Goal: Task Accomplishment & Management: Use online tool/utility

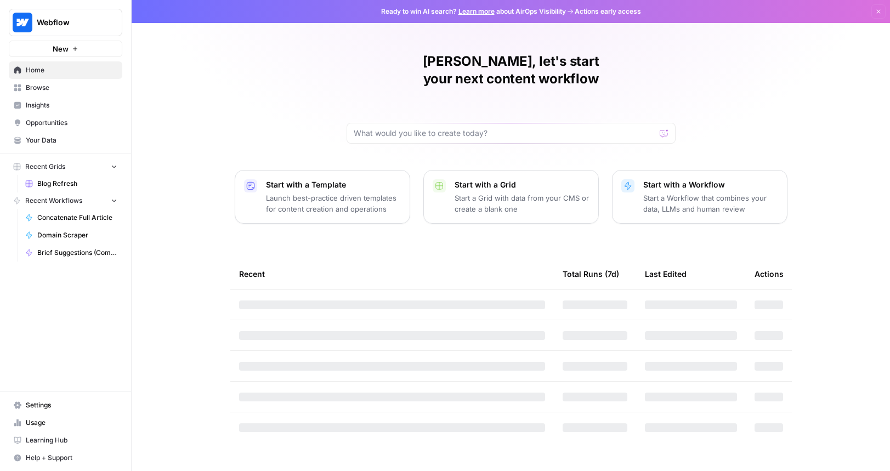
click at [104, 98] on link "Insights" at bounding box center [65, 105] width 113 height 18
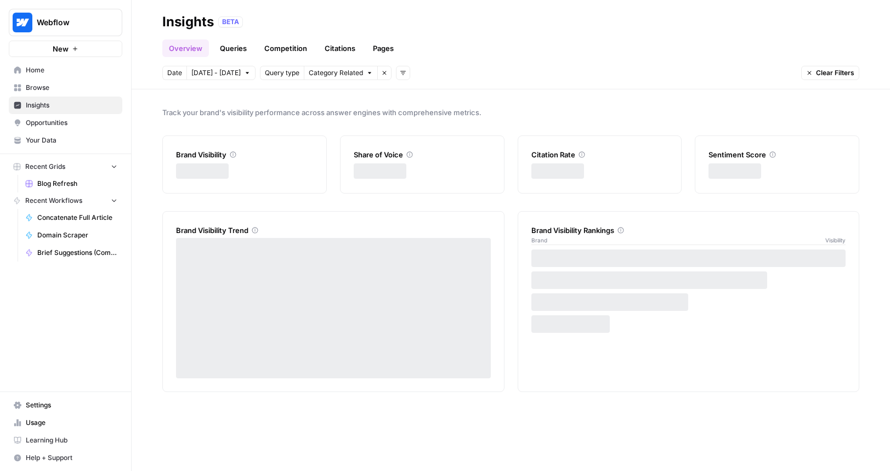
click at [103, 89] on span "Browse" at bounding box center [72, 88] width 92 height 10
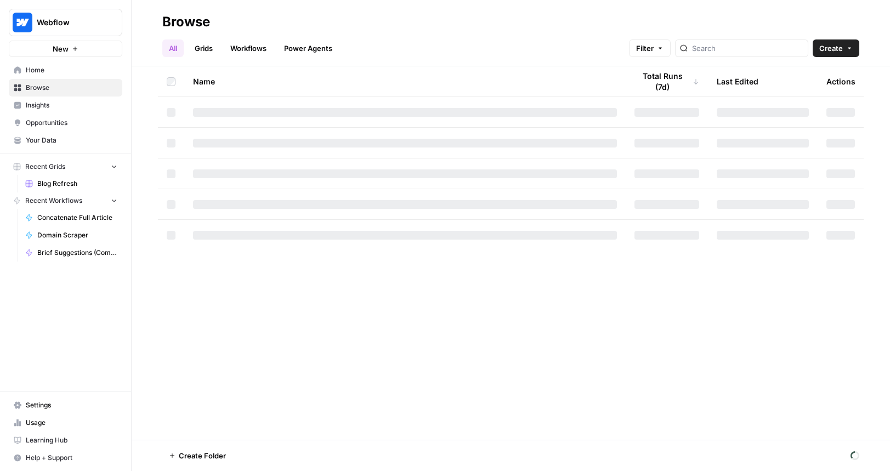
click at [92, 119] on span "Opportunities" at bounding box center [72, 123] width 92 height 10
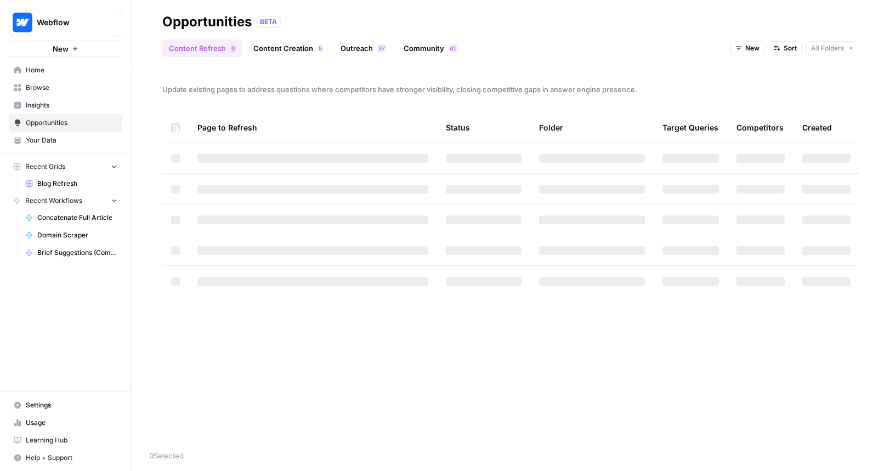
click at [94, 88] on span "Browse" at bounding box center [72, 88] width 92 height 10
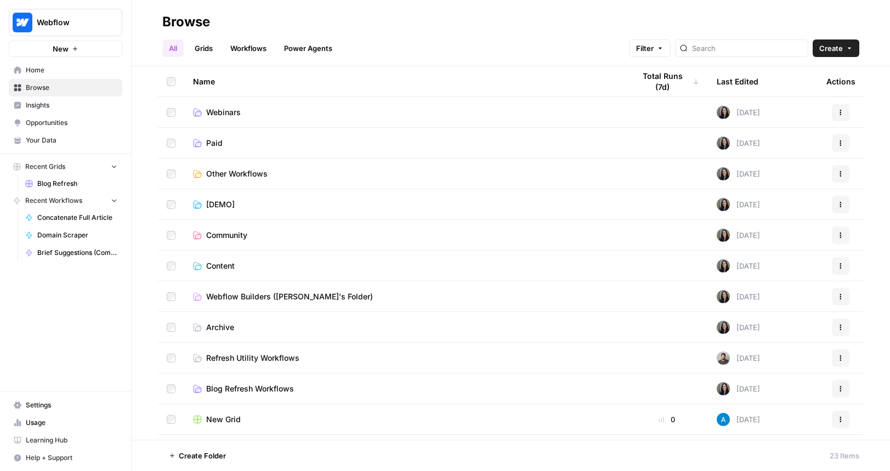
click at [194, 53] on link "Grids" at bounding box center [203, 48] width 31 height 18
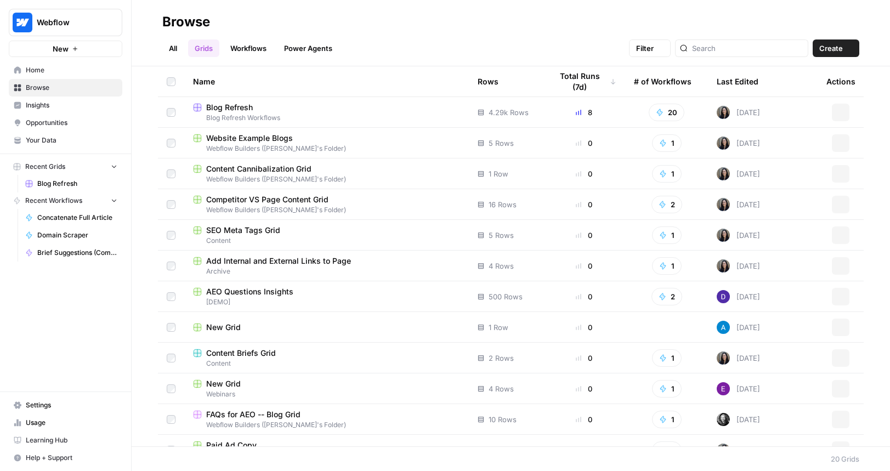
click at [173, 48] on link "All" at bounding box center [172, 48] width 21 height 18
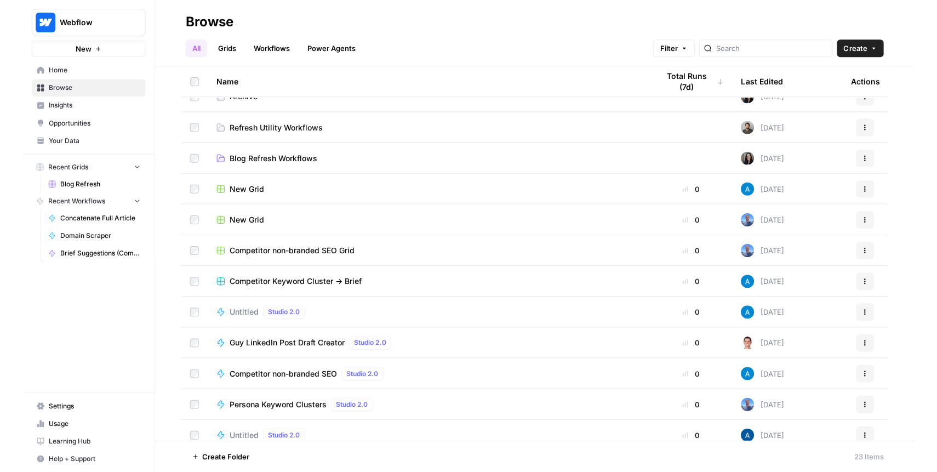
scroll to position [225, 0]
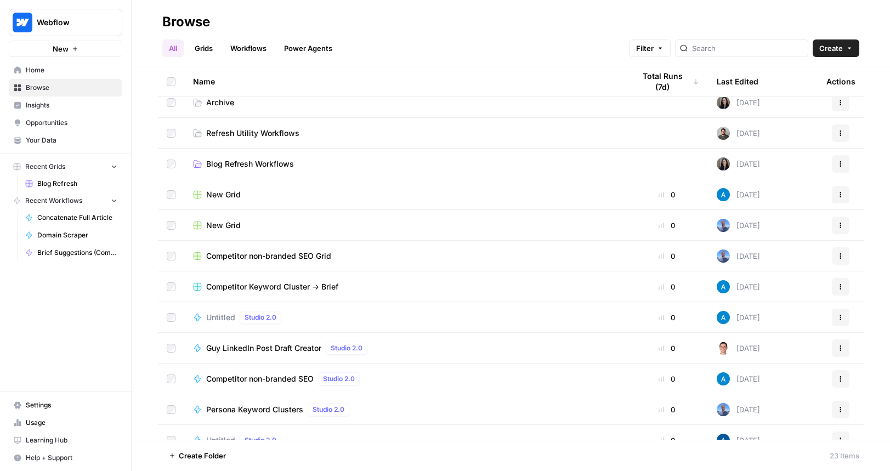
click at [248, 174] on td "Blog Refresh Workflows" at bounding box center [404, 164] width 441 height 30
click at [249, 171] on td "Blog Refresh Workflows" at bounding box center [404, 164] width 441 height 30
click at [258, 158] on span "Blog Refresh Workflows" at bounding box center [250, 163] width 88 height 11
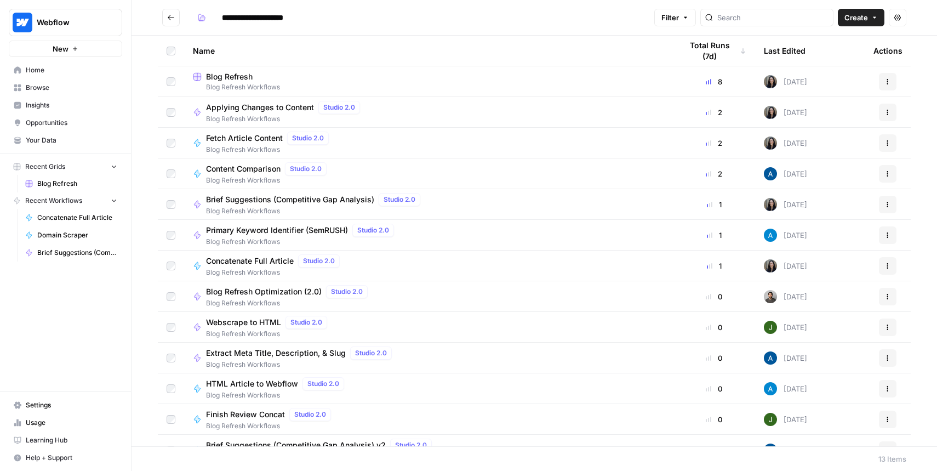
click at [889, 468] on footer "13 Items" at bounding box center [535, 458] width 806 height 25
click at [253, 85] on span "Blog Refresh Workflows" at bounding box center [428, 87] width 471 height 10
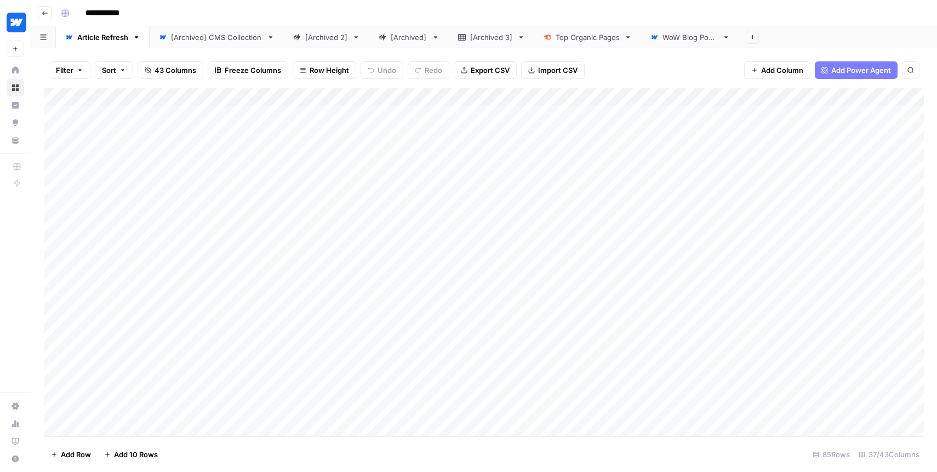
click at [252, 111] on div "Add Column" at bounding box center [484, 262] width 880 height 349
click at [579, 93] on div "Add Column" at bounding box center [484, 262] width 880 height 349
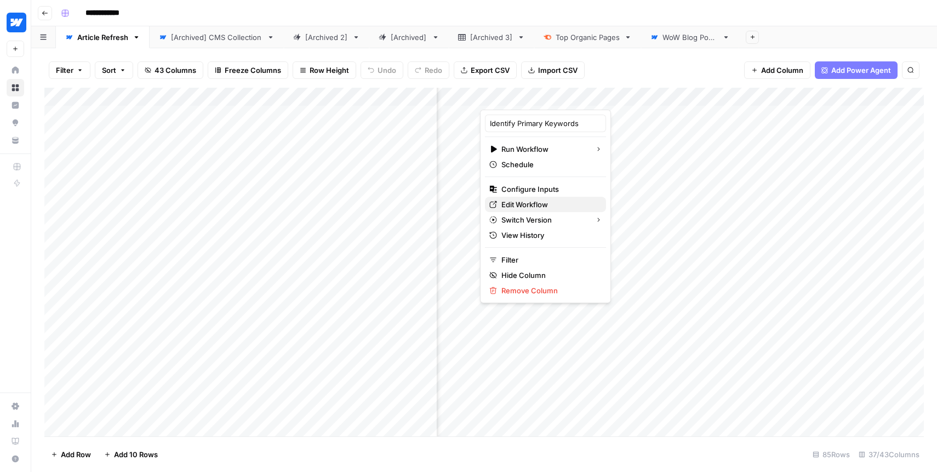
click at [529, 199] on span "Edit Workflow" at bounding box center [550, 204] width 96 height 11
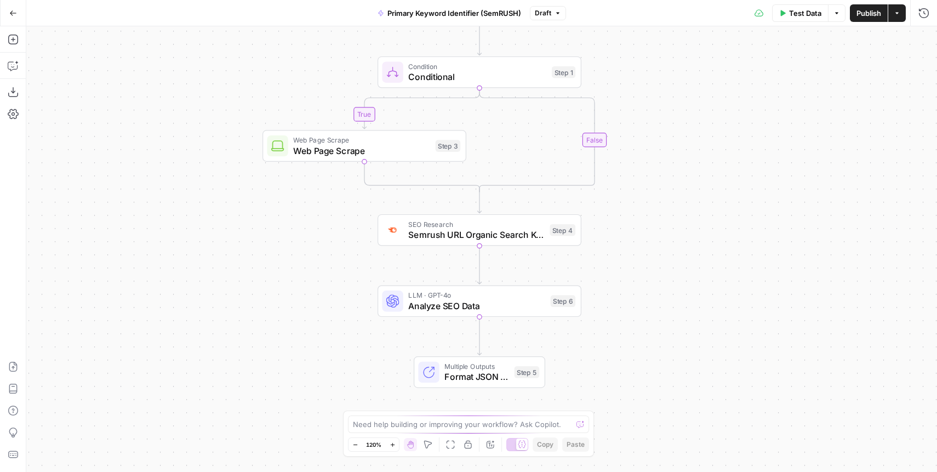
drag, startPoint x: 718, startPoint y: 233, endPoint x: 664, endPoint y: 169, distance: 83.2
click at [664, 169] on div "true false Workflow Input Settings Inputs Condition Conditional Step 1 Web Page…" at bounding box center [481, 249] width 911 height 446
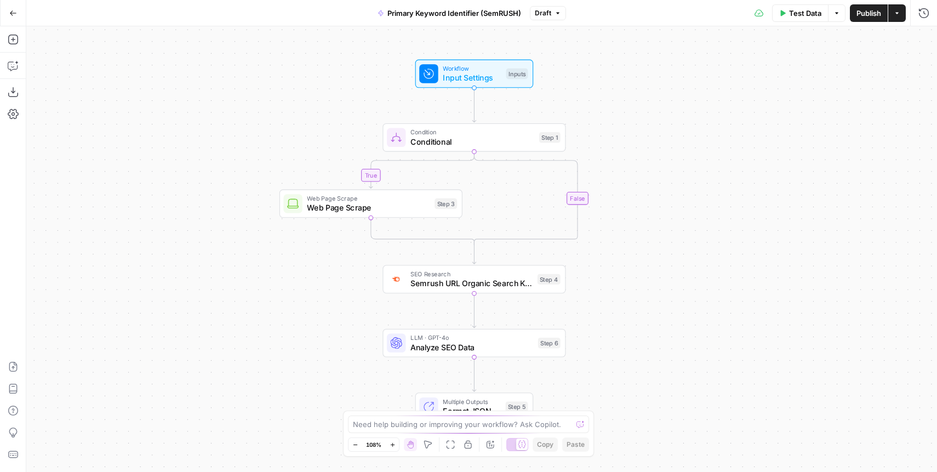
drag, startPoint x: 677, startPoint y: 145, endPoint x: 632, endPoint y: 255, distance: 118.5
click at [632, 255] on div "true false Workflow Input Settings Inputs Condition Conditional Step 1 Web Page…" at bounding box center [481, 249] width 911 height 446
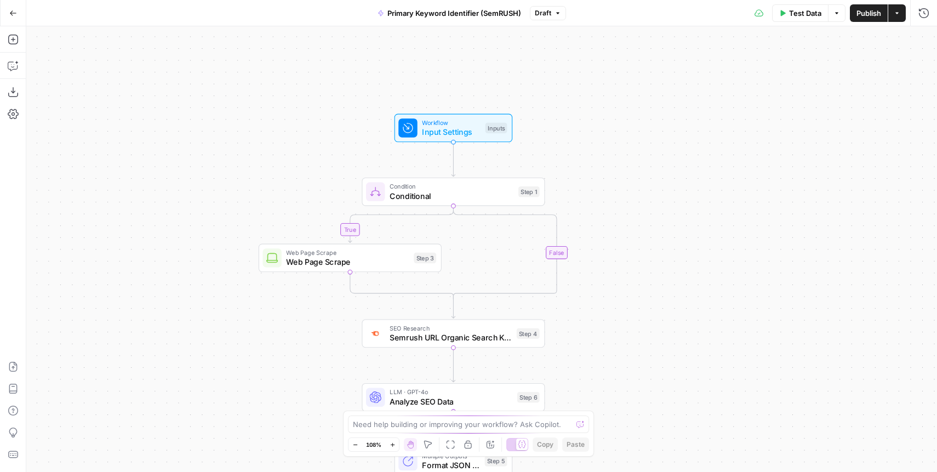
click at [16, 16] on icon "button" at bounding box center [13, 13] width 8 height 8
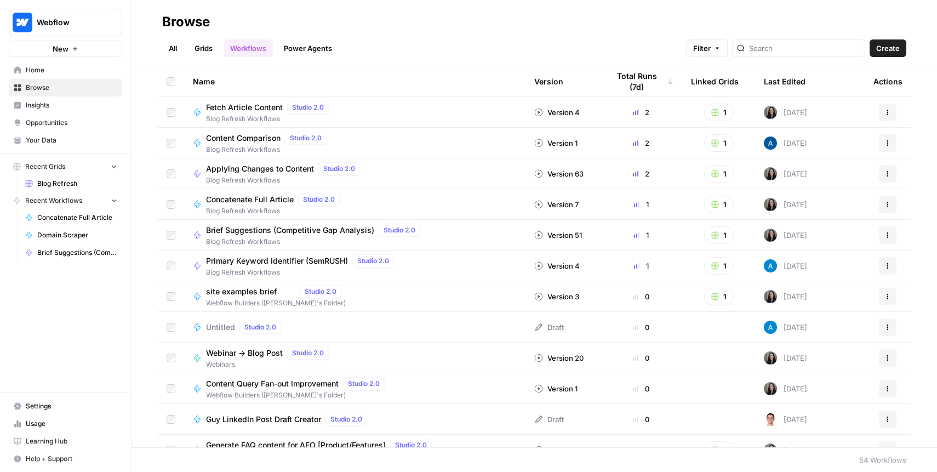
click at [170, 47] on link "All" at bounding box center [172, 48] width 21 height 18
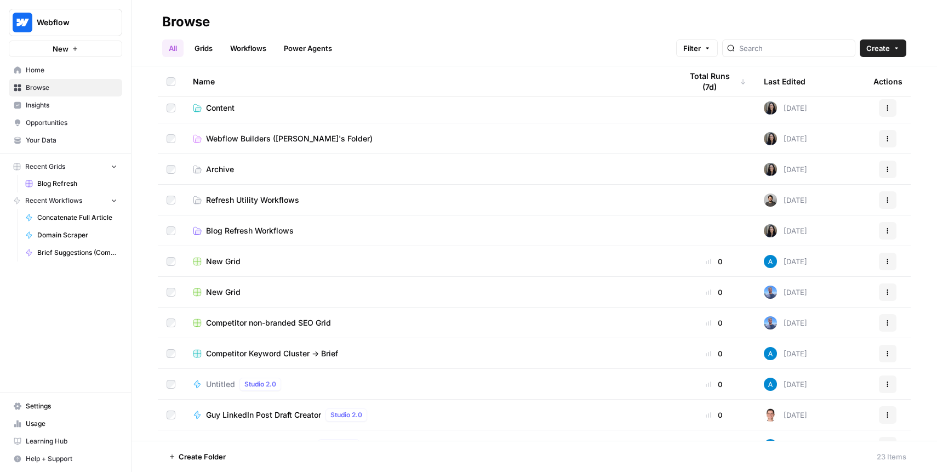
scroll to position [161, 0]
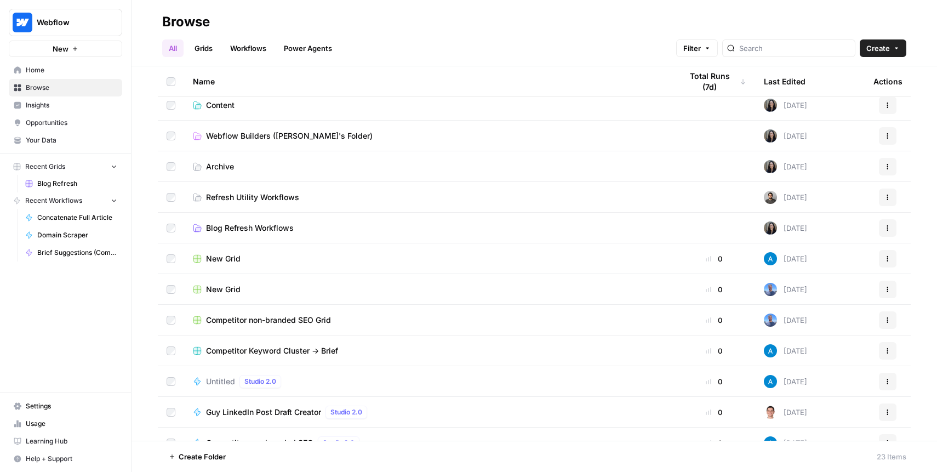
click at [242, 224] on span "Blog Refresh Workflows" at bounding box center [250, 228] width 88 height 11
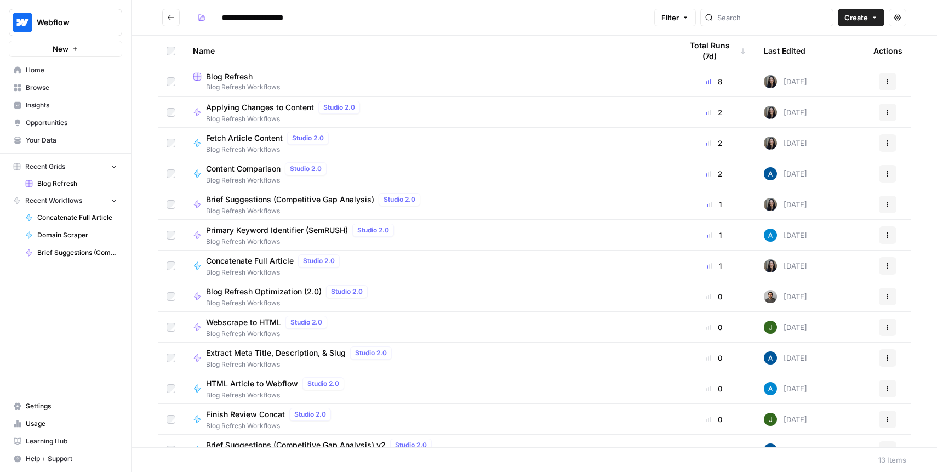
click at [267, 75] on div "Blog Refresh" at bounding box center [428, 76] width 471 height 11
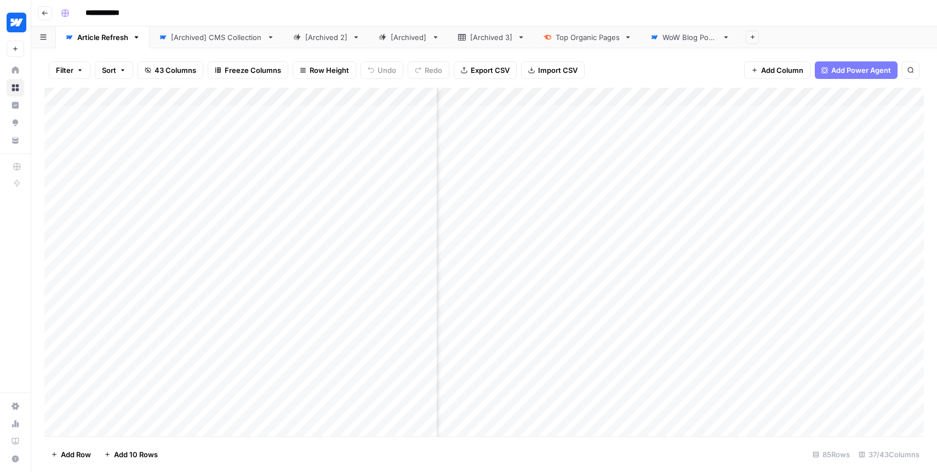
scroll to position [0, 2045]
click at [529, 100] on div "Add Column" at bounding box center [484, 262] width 880 height 349
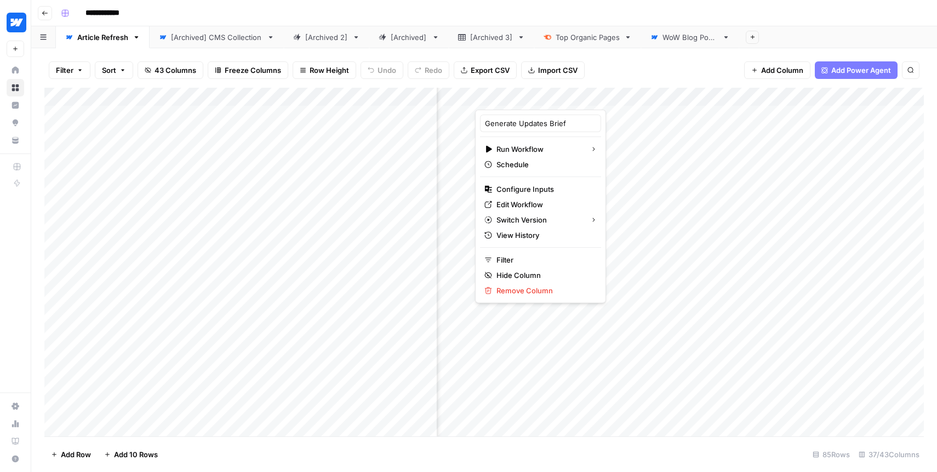
click at [625, 76] on div "Filter Sort 43 Columns Freeze Columns Row Height Undo Redo Export CSV Import CS…" at bounding box center [484, 70] width 880 height 35
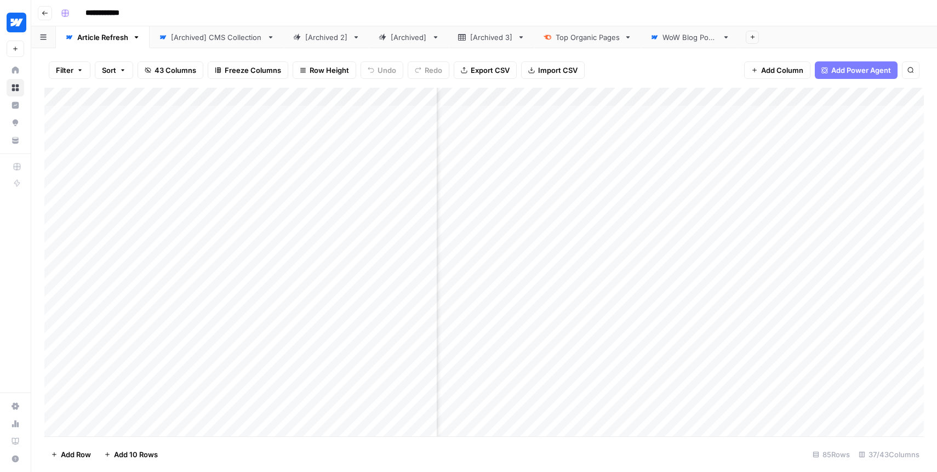
scroll to position [0, 2050]
click at [541, 96] on div "Add Column" at bounding box center [484, 262] width 880 height 349
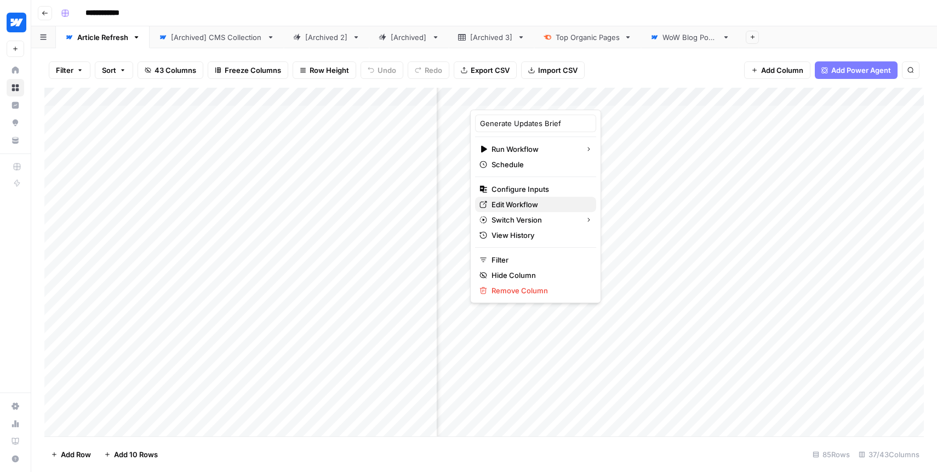
click at [518, 202] on span "Edit Workflow" at bounding box center [540, 204] width 96 height 11
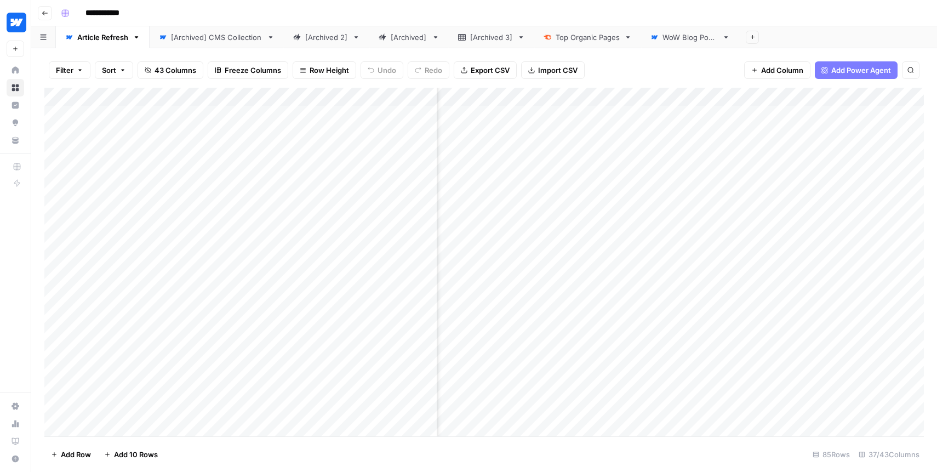
scroll to position [0, 2158]
click at [606, 133] on div "Add Column" at bounding box center [484, 262] width 880 height 349
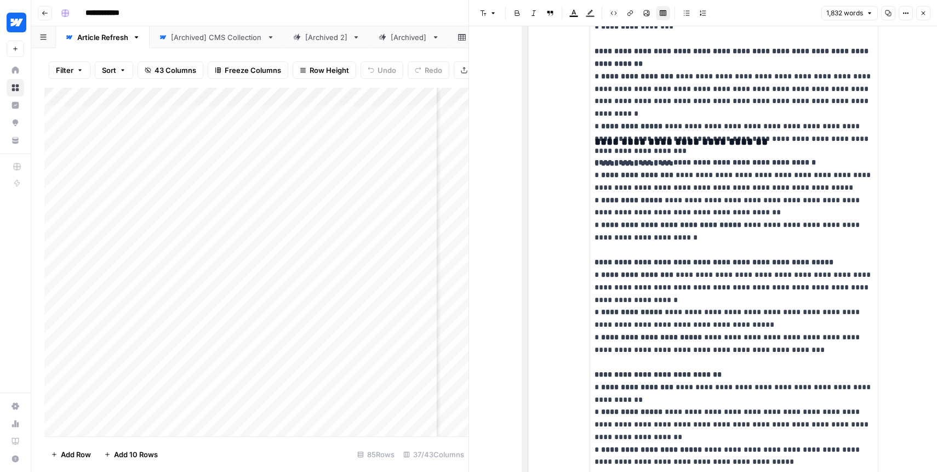
scroll to position [2795, 0]
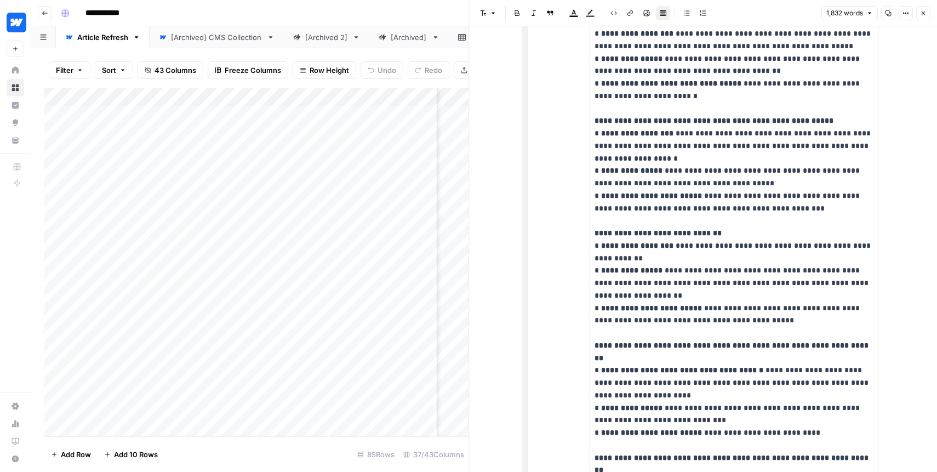
click at [924, 16] on button "Close" at bounding box center [924, 13] width 14 height 14
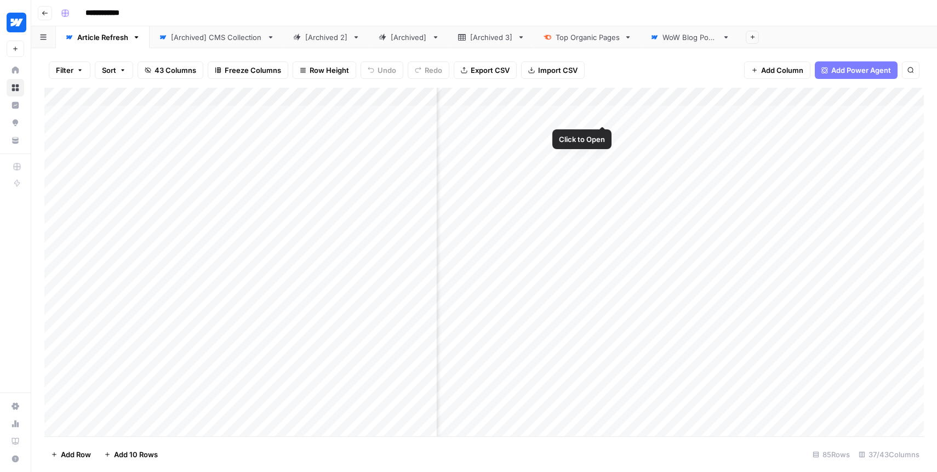
scroll to position [0, 2617]
click at [787, 115] on div "Add Column" at bounding box center [484, 262] width 880 height 349
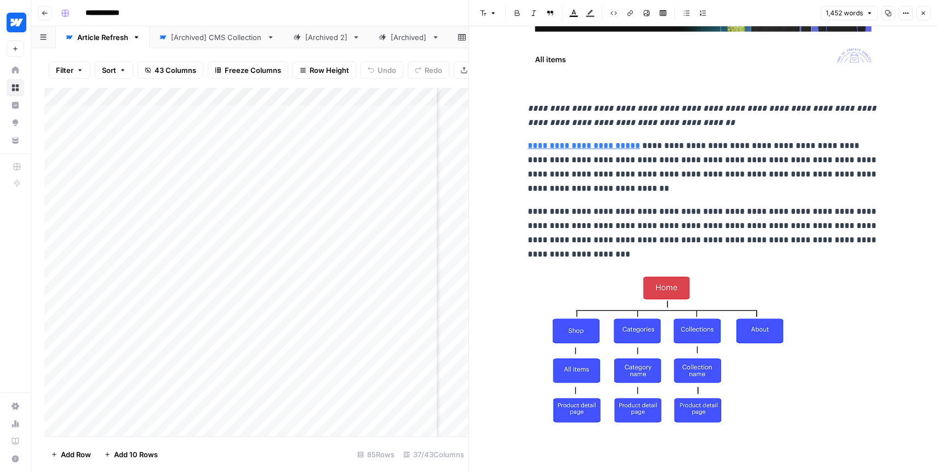
scroll to position [3286, 0]
click at [920, 16] on button "Close" at bounding box center [924, 13] width 14 height 14
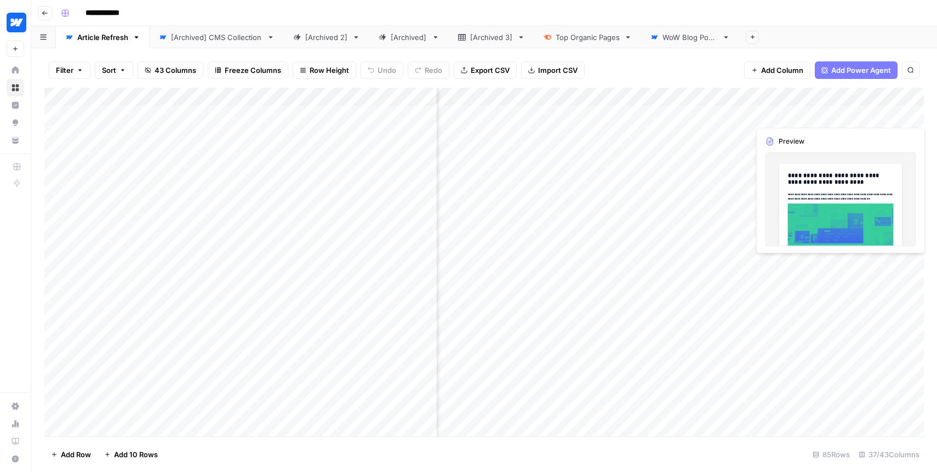
scroll to position [0, 2886]
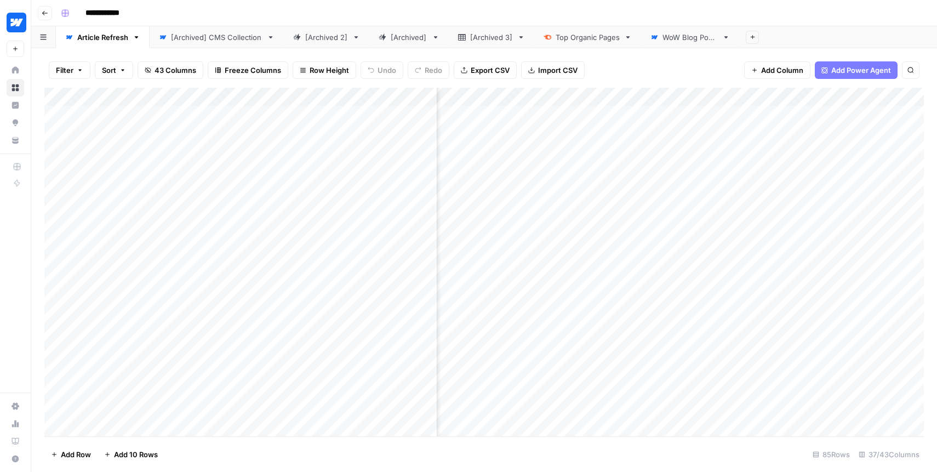
click at [771, 114] on div "Add Column" at bounding box center [484, 262] width 880 height 349
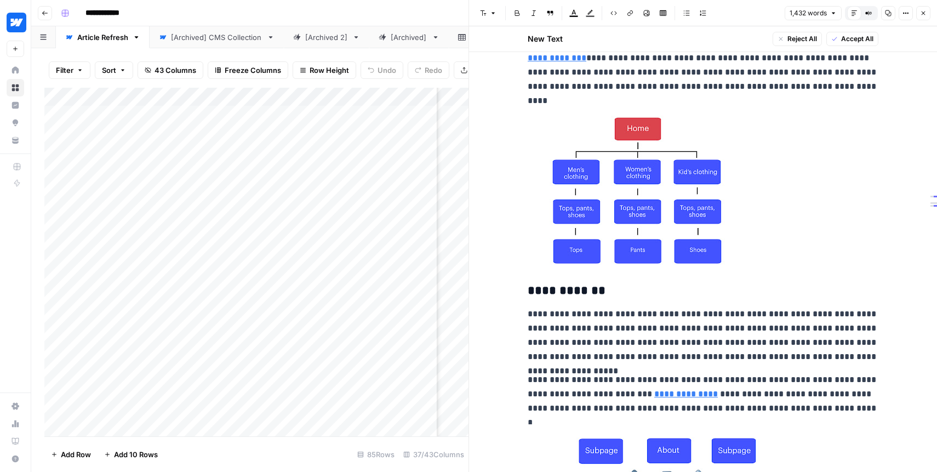
scroll to position [1163, 0]
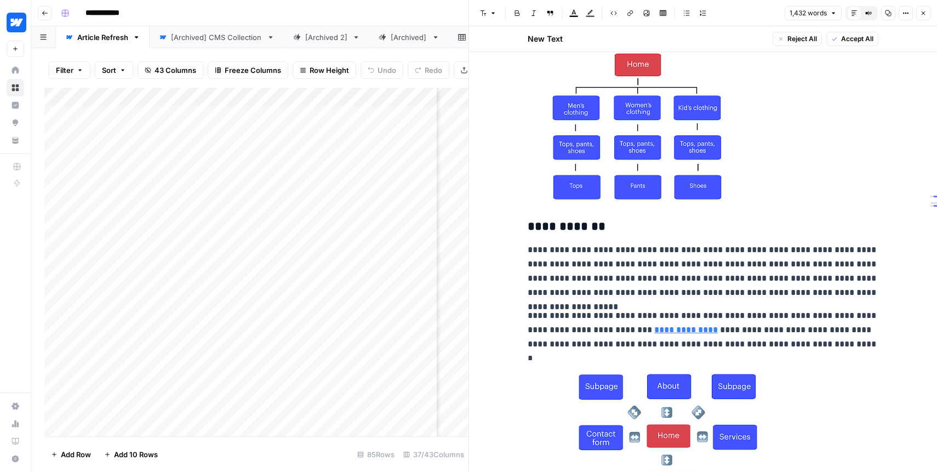
click at [920, 20] on header "Font style Bold Italic Block quote Text color Highlight color Code block Link I…" at bounding box center [703, 13] width 468 height 26
click at [922, 15] on icon "button" at bounding box center [923, 13] width 7 height 7
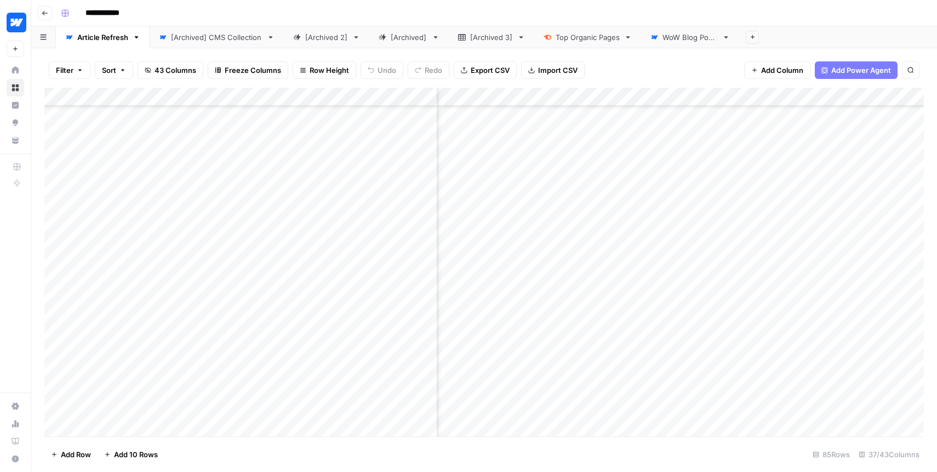
scroll to position [1261, 2886]
click at [787, 327] on div "Add Column" at bounding box center [484, 262] width 880 height 349
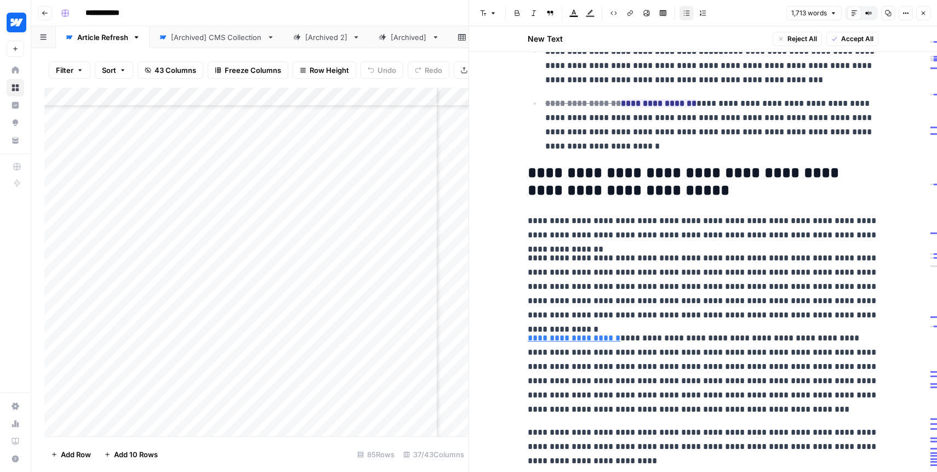
scroll to position [1191, 0]
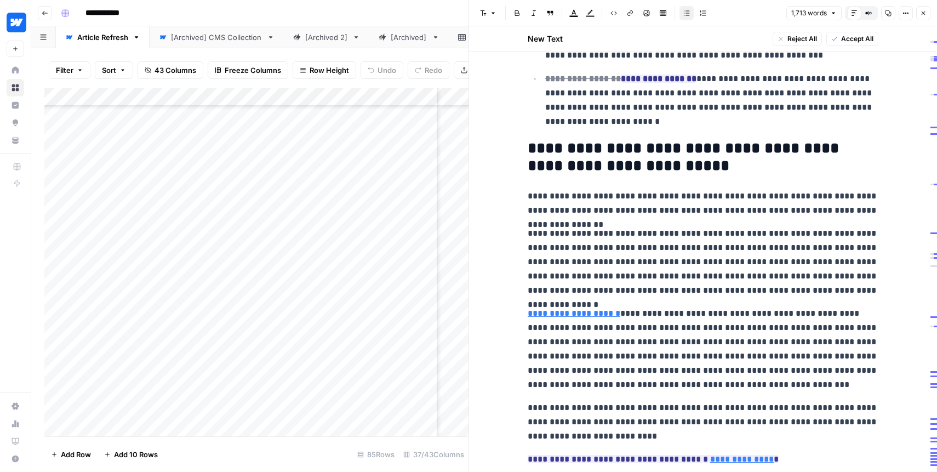
click at [922, 10] on icon "button" at bounding box center [923, 13] width 7 height 7
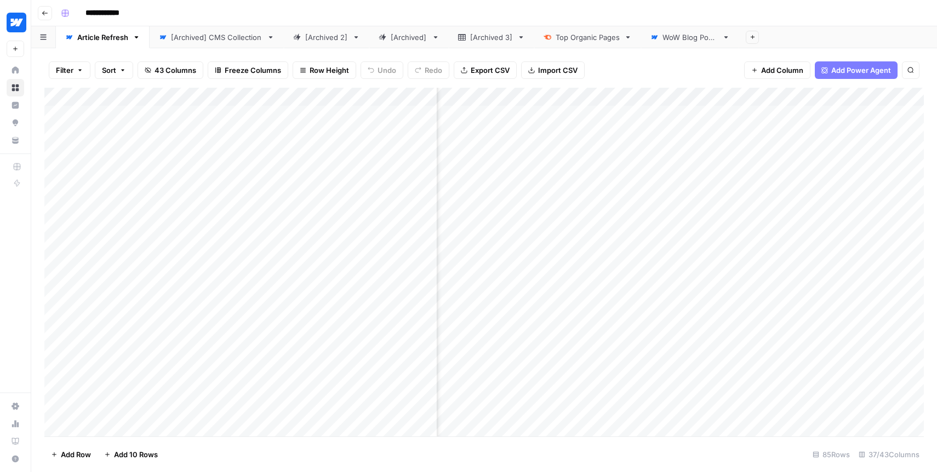
scroll to position [0, 3151]
click at [625, 100] on div "Add Column" at bounding box center [484, 262] width 880 height 349
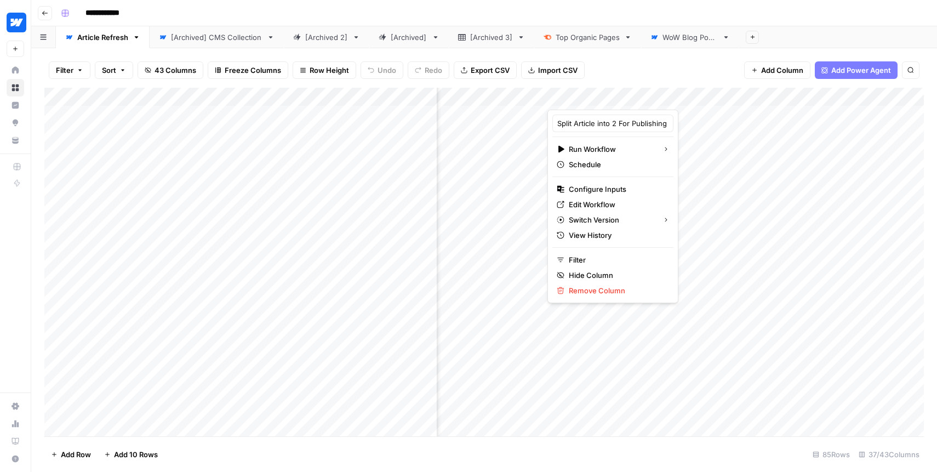
click at [625, 100] on div at bounding box center [624, 99] width 153 height 22
click at [633, 80] on div "Filter Sort 43 Columns Freeze Columns Row Height Undo Redo Export CSV Import CS…" at bounding box center [484, 70] width 880 height 35
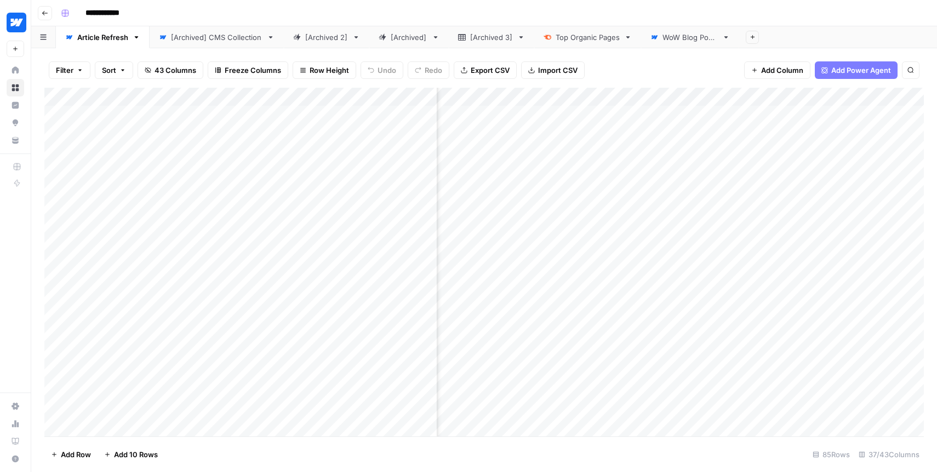
scroll to position [0, 1059]
click at [641, 97] on div "Add Column" at bounding box center [484, 262] width 880 height 349
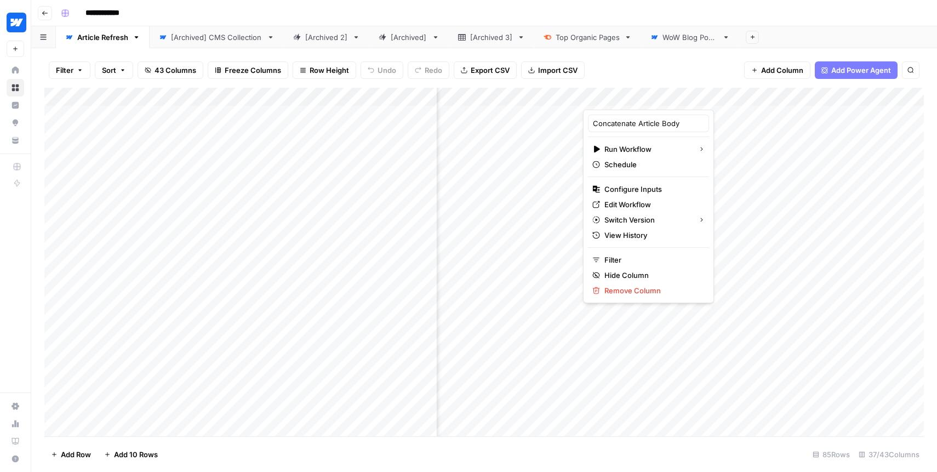
click at [641, 97] on div at bounding box center [657, 99] width 149 height 22
click at [668, 78] on div "Filter Sort 43 Columns Freeze Columns Row Height Undo Redo Export CSV Import CS…" at bounding box center [484, 70] width 880 height 35
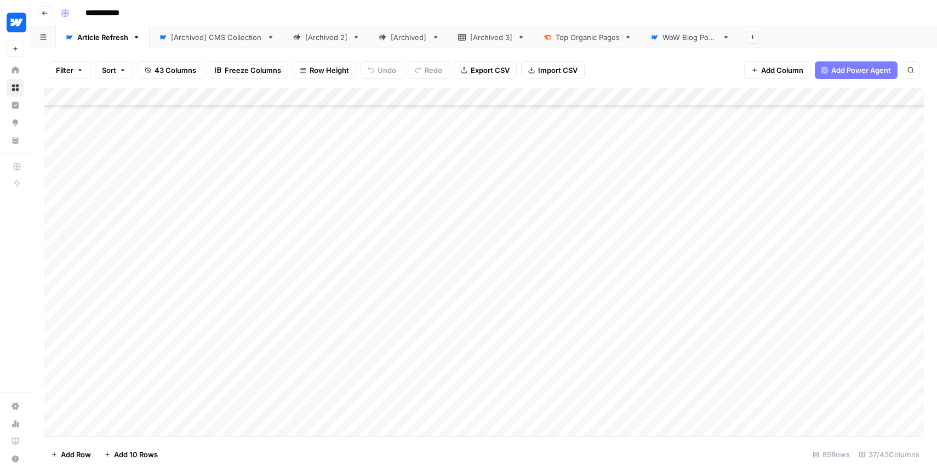
scroll to position [1272, 0]
click at [220, 42] on div "[Archived] CMS Collection" at bounding box center [217, 37] width 92 height 11
click at [95, 37] on div "Article Refresh" at bounding box center [102, 37] width 51 height 11
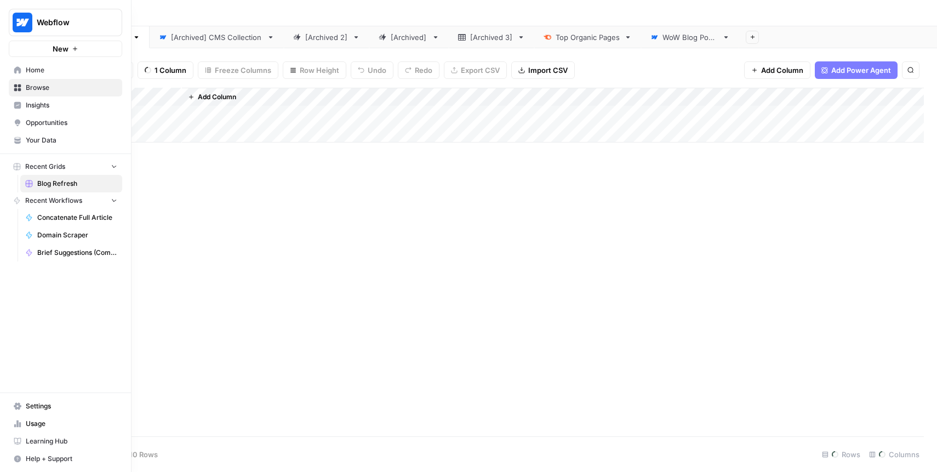
click at [7, 69] on nav "Home Browse Insights Opportunities Your Data" at bounding box center [65, 105] width 131 height 96
click at [25, 68] on link "Home" at bounding box center [65, 70] width 113 height 18
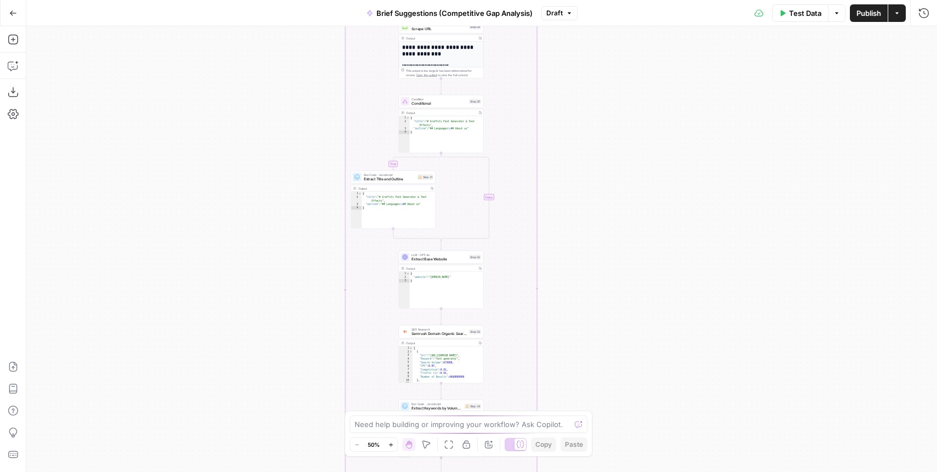
drag, startPoint x: 271, startPoint y: 67, endPoint x: 230, endPoint y: 261, distance: 198.4
click at [231, 266] on div "true false true false Workflow Input Settings Inputs Condition Check Article Bo…" at bounding box center [481, 249] width 911 height 446
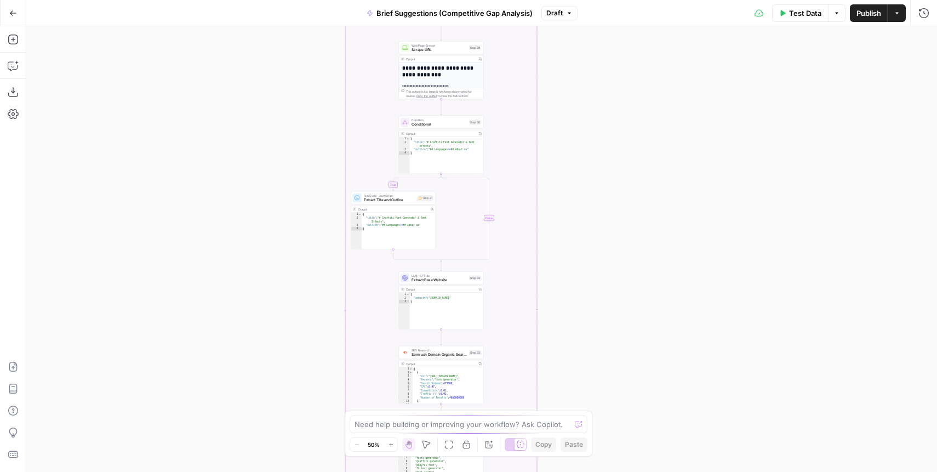
drag, startPoint x: 231, startPoint y: 94, endPoint x: 258, endPoint y: 253, distance: 161.2
click at [258, 253] on div "true false true false Workflow Input Settings Inputs Condition Check Article Bo…" at bounding box center [481, 249] width 911 height 446
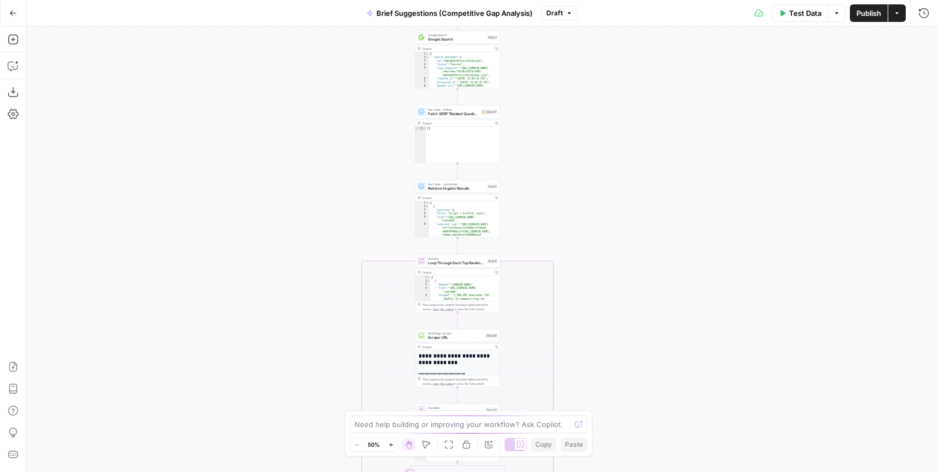
drag, startPoint x: 261, startPoint y: 130, endPoint x: 251, endPoint y: 277, distance: 146.7
click at [251, 277] on div "true false true false Workflow Input Settings Inputs Condition Check Article Bo…" at bounding box center [481, 249] width 911 height 446
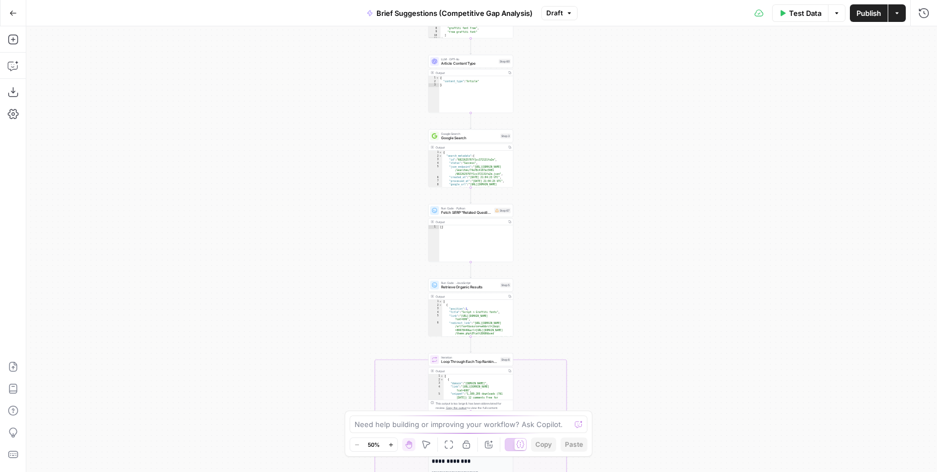
drag, startPoint x: 268, startPoint y: 212, endPoint x: 288, endPoint y: 338, distance: 127.7
click at [288, 338] on div "true false true false Workflow Input Settings Inputs Condition Check Article Bo…" at bounding box center [481, 249] width 911 height 446
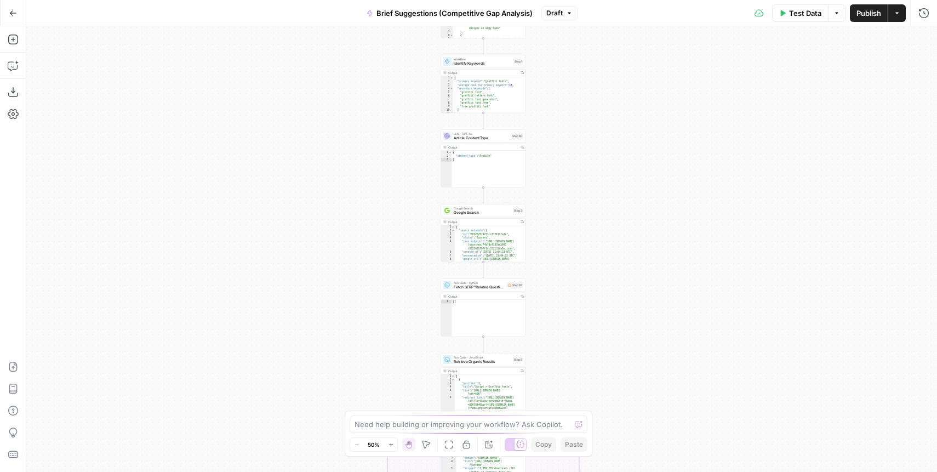
drag, startPoint x: 291, startPoint y: 153, endPoint x: 312, endPoint y: 350, distance: 198.0
click at [312, 349] on div "true false true false Workflow Input Settings Inputs Condition Check Article Bo…" at bounding box center [481, 249] width 911 height 446
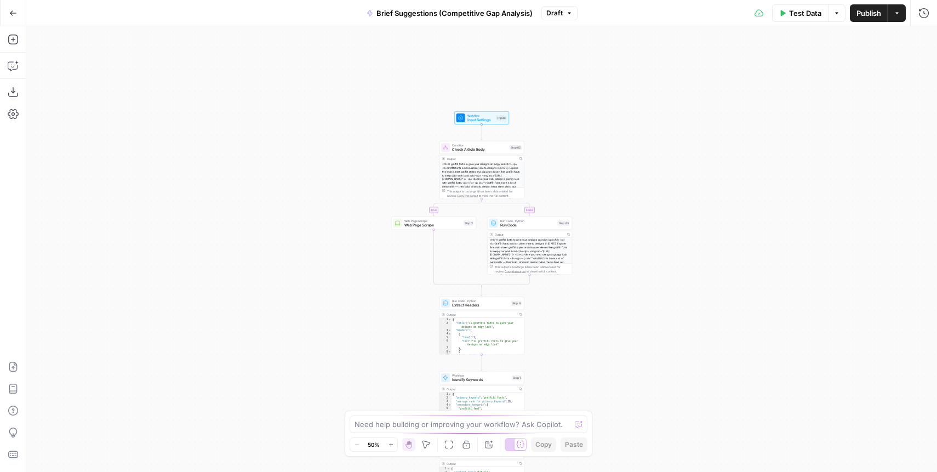
drag, startPoint x: 332, startPoint y: 157, endPoint x: 309, endPoint y: 289, distance: 134.1
click at [309, 289] on div "true false true false Workflow Input Settings Inputs Condition Check Article Bo…" at bounding box center [481, 249] width 911 height 446
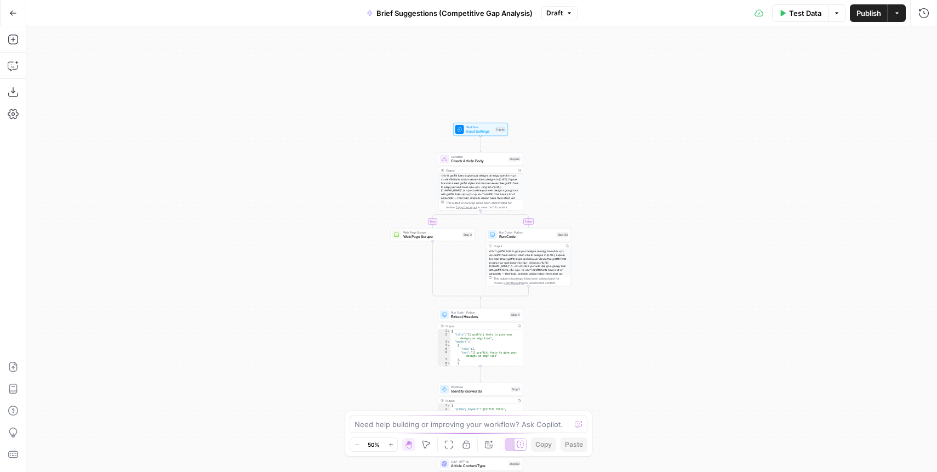
drag, startPoint x: 324, startPoint y: 217, endPoint x: 305, endPoint y: 179, distance: 42.7
click at [305, 179] on div "true false true false Workflow Input Settings Inputs Condition Check Article Bo…" at bounding box center [481, 249] width 911 height 446
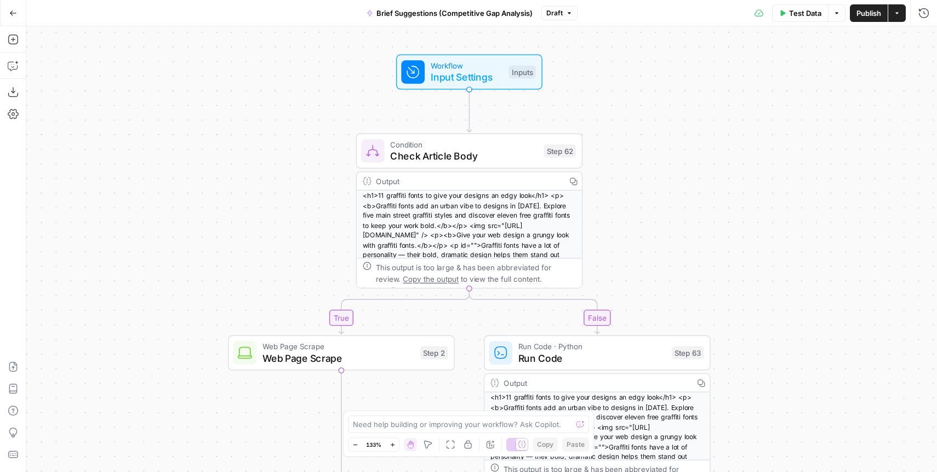
drag, startPoint x: 692, startPoint y: 99, endPoint x: 666, endPoint y: 94, distance: 27.3
click at [666, 94] on div "true false true false Workflow Input Settings Inputs Condition Check Article Bo…" at bounding box center [481, 249] width 911 height 446
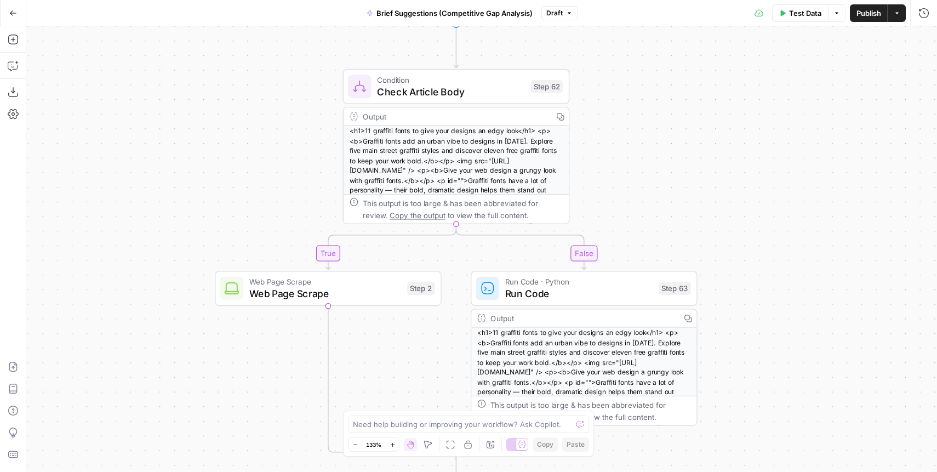
drag, startPoint x: 679, startPoint y: 219, endPoint x: 657, endPoint y: 171, distance: 52.3
click at [657, 171] on div "true false true false Workflow Input Settings Inputs Condition Check Article Bo…" at bounding box center [481, 249] width 911 height 446
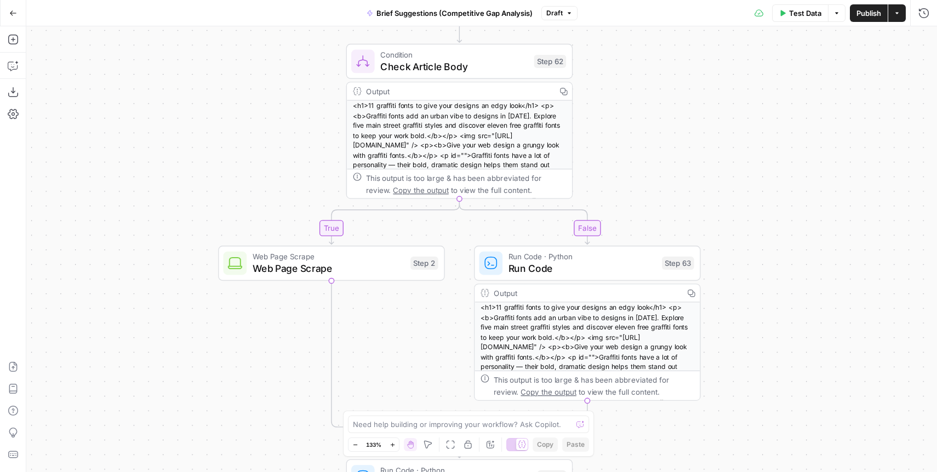
drag, startPoint x: 670, startPoint y: 200, endPoint x: 674, endPoint y: 174, distance: 26.6
click at [674, 174] on div "true false true false Workflow Input Settings Inputs Condition Check Article Bo…" at bounding box center [481, 249] width 911 height 446
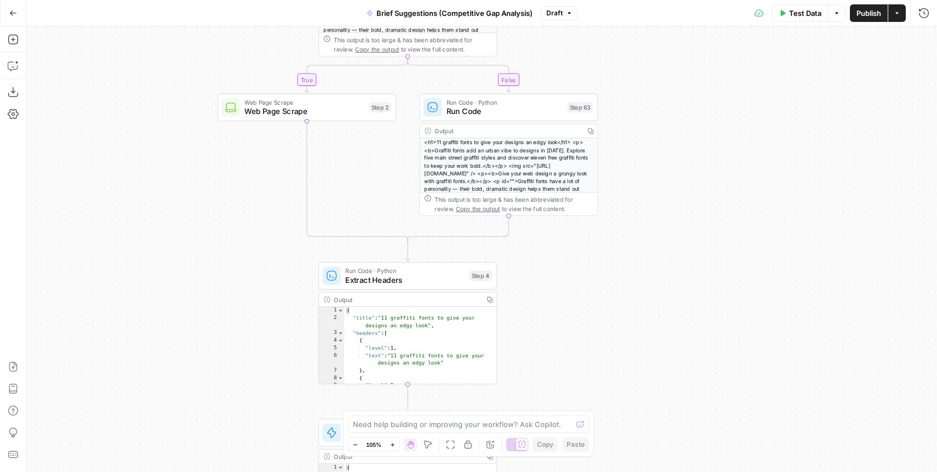
drag, startPoint x: 764, startPoint y: 337, endPoint x: 653, endPoint y: 179, distance: 192.8
click at [653, 179] on div "true false true false Workflow Input Settings Inputs Condition Check Article Bo…" at bounding box center [481, 249] width 911 height 446
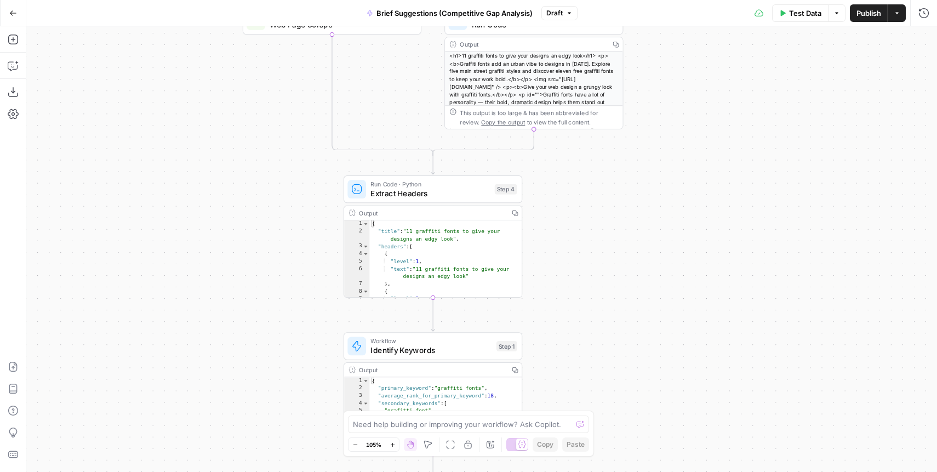
drag, startPoint x: 638, startPoint y: 253, endPoint x: 663, endPoint y: 164, distance: 91.8
click at [663, 164] on div "true false true false Workflow Input Settings Inputs Condition Check Article Bo…" at bounding box center [481, 249] width 911 height 446
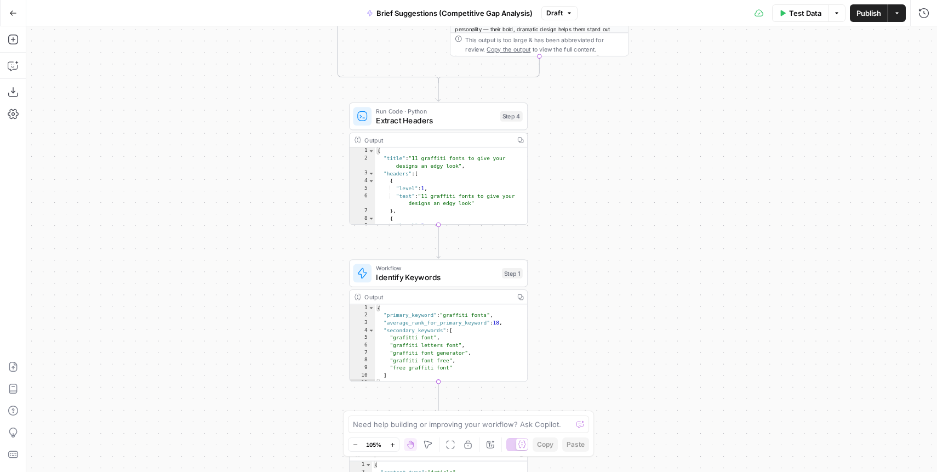
drag, startPoint x: 646, startPoint y: 240, endPoint x: 652, endPoint y: 166, distance: 73.7
click at [652, 166] on div "true false true false Workflow Input Settings Inputs Condition Check Article Bo…" at bounding box center [481, 249] width 911 height 446
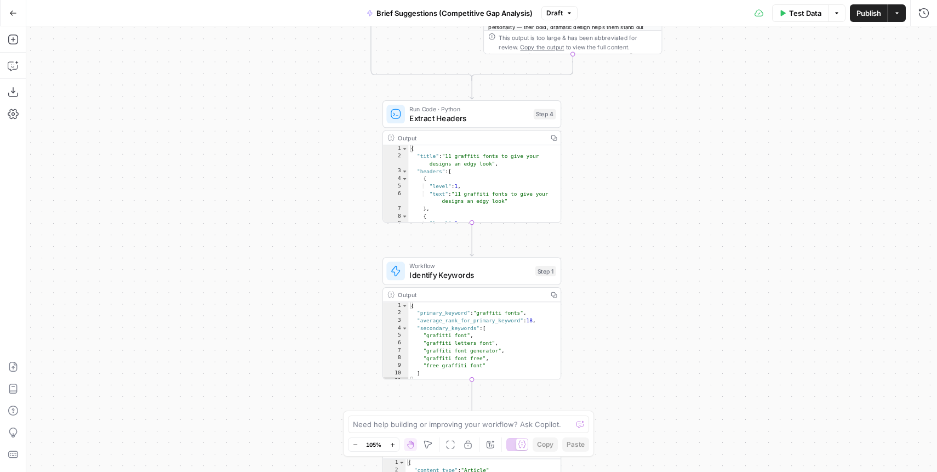
drag, startPoint x: 652, startPoint y: 166, endPoint x: 685, endPoint y: 167, distance: 33.5
click at [685, 167] on div "true false true false Workflow Input Settings Inputs Condition Check Article Bo…" at bounding box center [481, 249] width 911 height 446
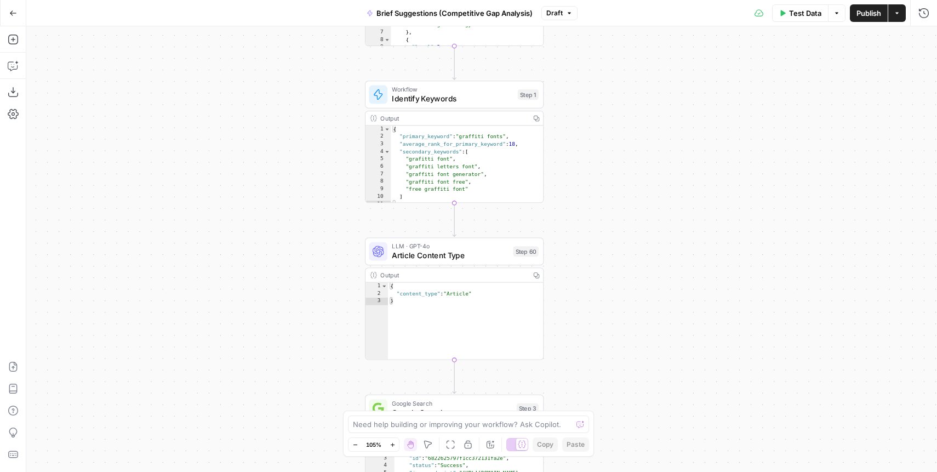
drag, startPoint x: 621, startPoint y: 356, endPoint x: 606, endPoint y: 168, distance: 188.6
click at [606, 168] on div "true false true false Workflow Input Settings Inputs Condition Check Article Bo…" at bounding box center [481, 249] width 911 height 446
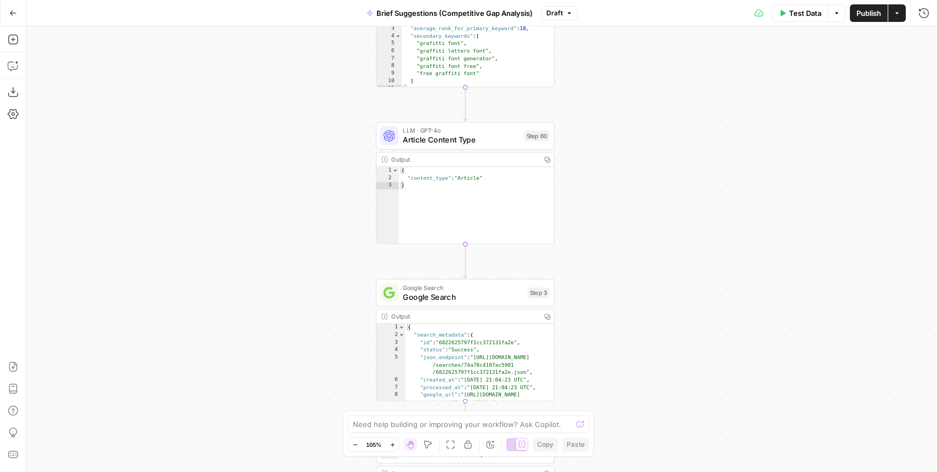
drag, startPoint x: 592, startPoint y: 282, endPoint x: 600, endPoint y: 178, distance: 104.5
click at [600, 178] on div "true false true false Workflow Input Settings Inputs Condition Check Article Bo…" at bounding box center [481, 249] width 911 height 446
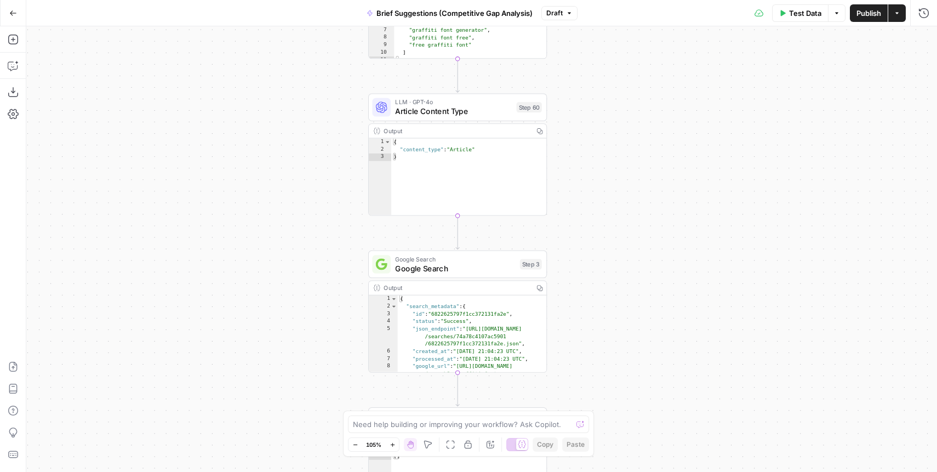
drag, startPoint x: 600, startPoint y: 178, endPoint x: 592, endPoint y: 150, distance: 29.5
click at [592, 150] on div "true false true false Workflow Input Settings Inputs Condition Check Article Bo…" at bounding box center [481, 249] width 911 height 446
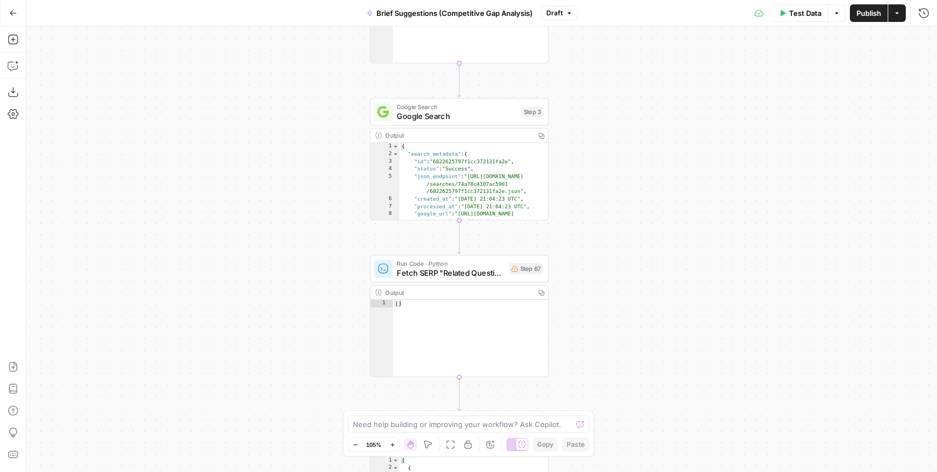
drag, startPoint x: 606, startPoint y: 269, endPoint x: 608, endPoint y: 116, distance: 152.4
click at [608, 116] on div "true false true false Workflow Input Settings Inputs Condition Check Article Bo…" at bounding box center [481, 249] width 911 height 446
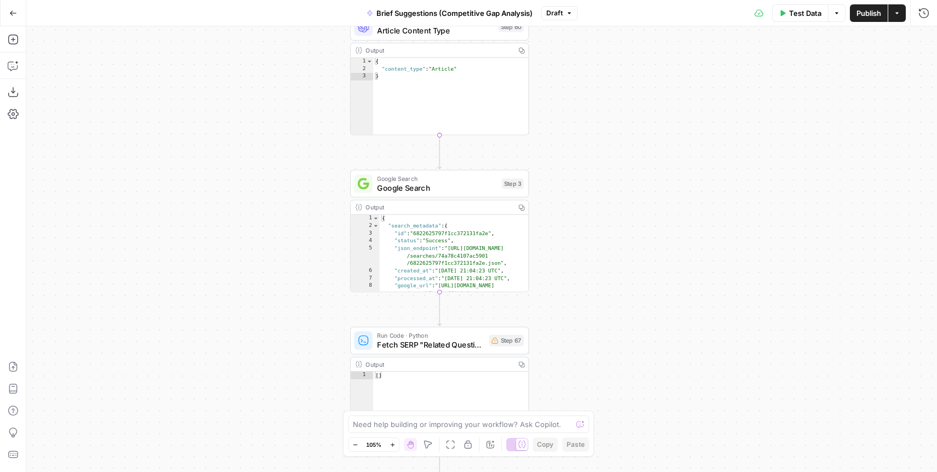
drag, startPoint x: 638, startPoint y: 71, endPoint x: 606, endPoint y: 220, distance: 152.6
click at [606, 220] on div "true false true false Workflow Input Settings Inputs Condition Check Article Bo…" at bounding box center [481, 249] width 911 height 446
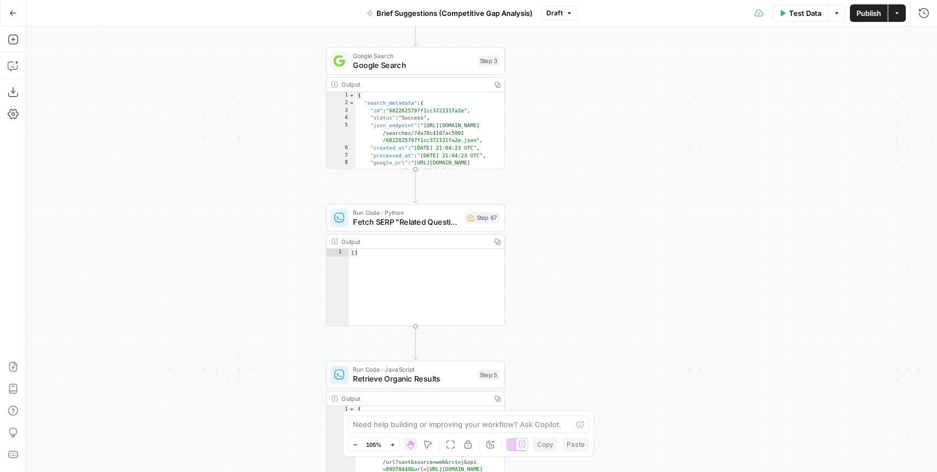
drag, startPoint x: 576, startPoint y: 289, endPoint x: 571, endPoint y: 70, distance: 219.3
click at [571, 70] on div "true false true false Workflow Input Settings Inputs Condition Check Article Bo…" at bounding box center [481, 249] width 911 height 446
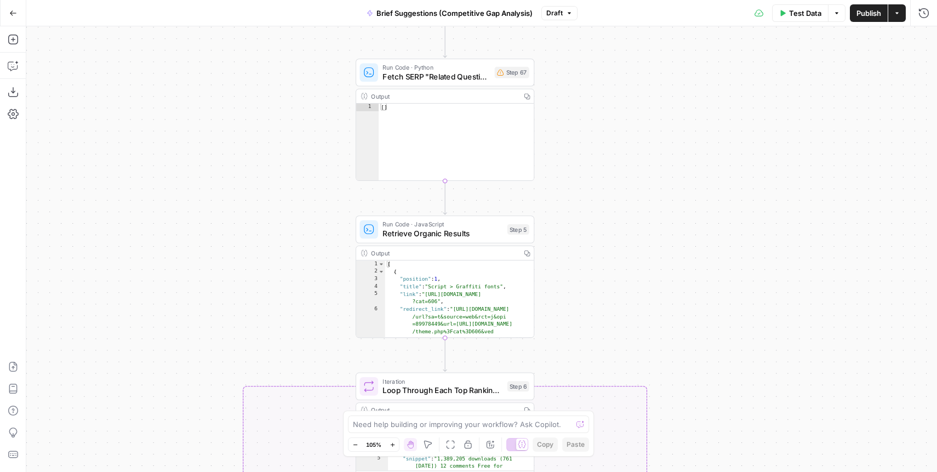
drag, startPoint x: 562, startPoint y: 252, endPoint x: 594, endPoint y: 109, distance: 146.5
click at [594, 109] on div "true false true false Workflow Input Settings Inputs Condition Check Article Bo…" at bounding box center [481, 249] width 911 height 446
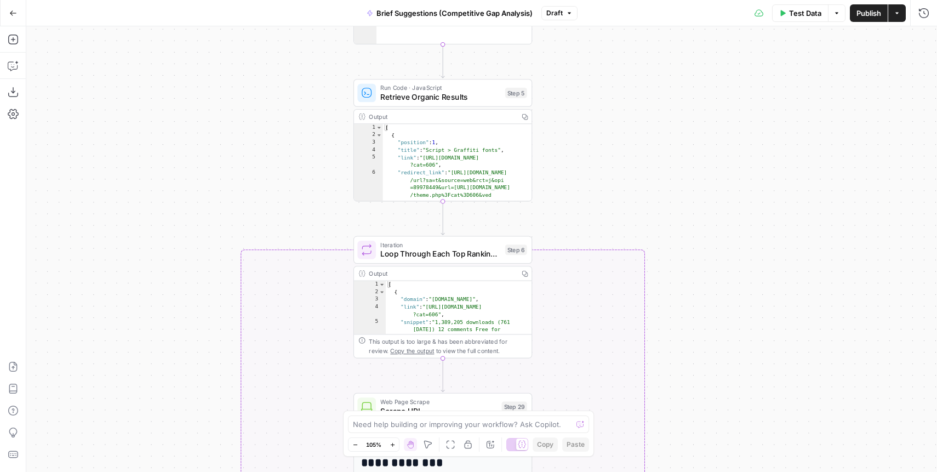
drag, startPoint x: 597, startPoint y: 205, endPoint x: 588, endPoint y: 78, distance: 127.0
click at [588, 78] on div "true false true false Workflow Input Settings Inputs Condition Check Article Bo…" at bounding box center [481, 249] width 911 height 446
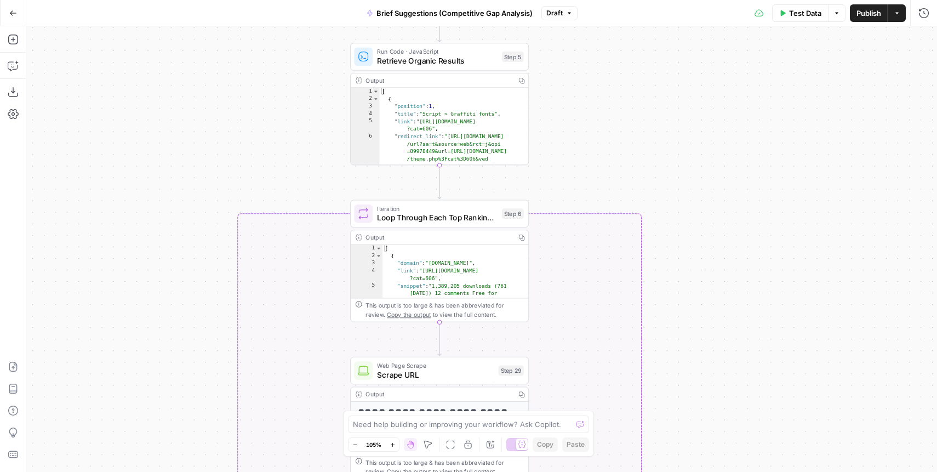
drag, startPoint x: 597, startPoint y: 117, endPoint x: 596, endPoint y: 84, distance: 32.9
click at [596, 84] on div "true false true false Workflow Input Settings Inputs Condition Check Article Bo…" at bounding box center [481, 249] width 911 height 446
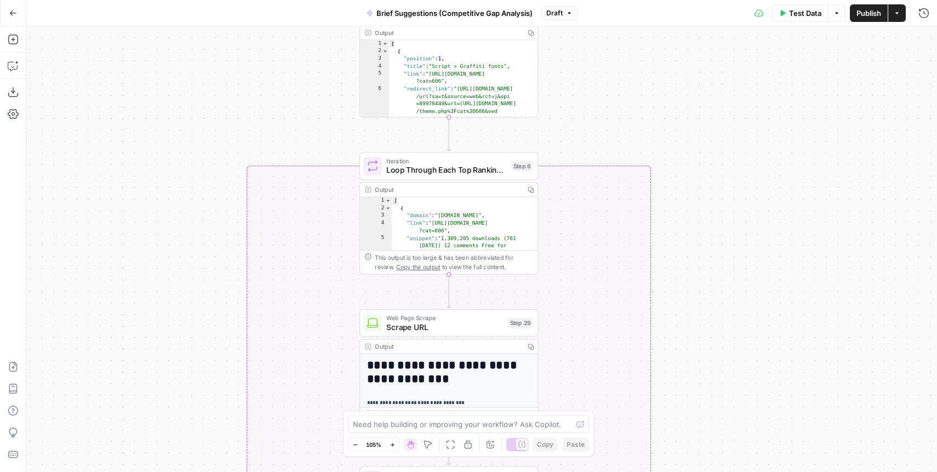
drag, startPoint x: 681, startPoint y: 173, endPoint x: 686, endPoint y: 129, distance: 44.2
click at [686, 129] on div "true false true false Workflow Input Settings Inputs Condition Check Article Bo…" at bounding box center [481, 249] width 911 height 446
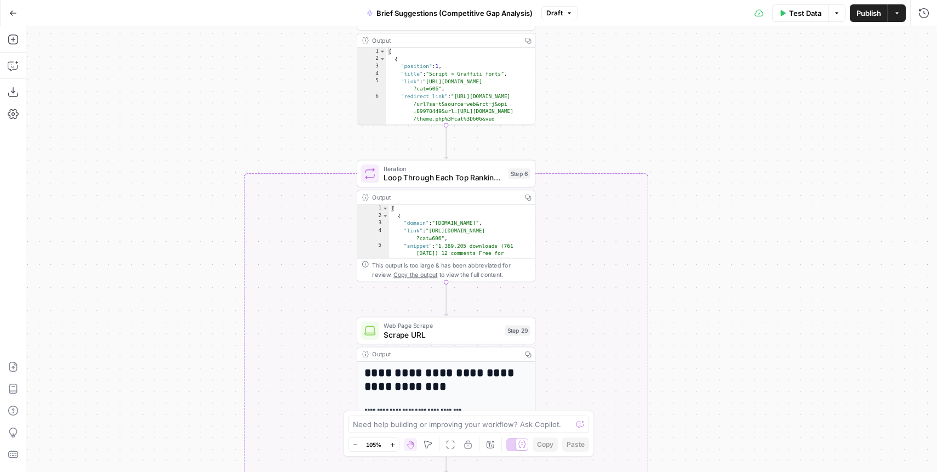
drag, startPoint x: 686, startPoint y: 129, endPoint x: 684, endPoint y: 137, distance: 8.1
click at [684, 137] on div "true false true false Workflow Input Settings Inputs Condition Check Article Bo…" at bounding box center [481, 249] width 911 height 446
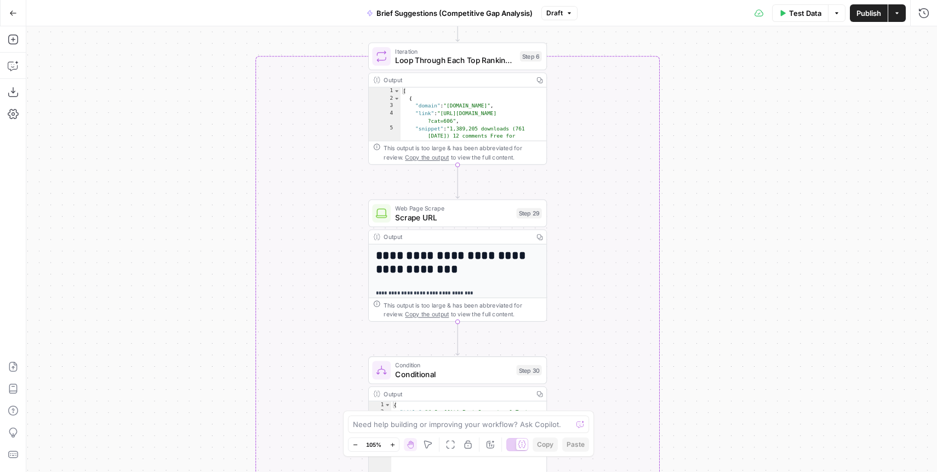
drag, startPoint x: 681, startPoint y: 250, endPoint x: 692, endPoint y: 133, distance: 117.9
click at [692, 133] on div "true false true false Workflow Input Settings Inputs Condition Check Article Bo…" at bounding box center [481, 249] width 911 height 446
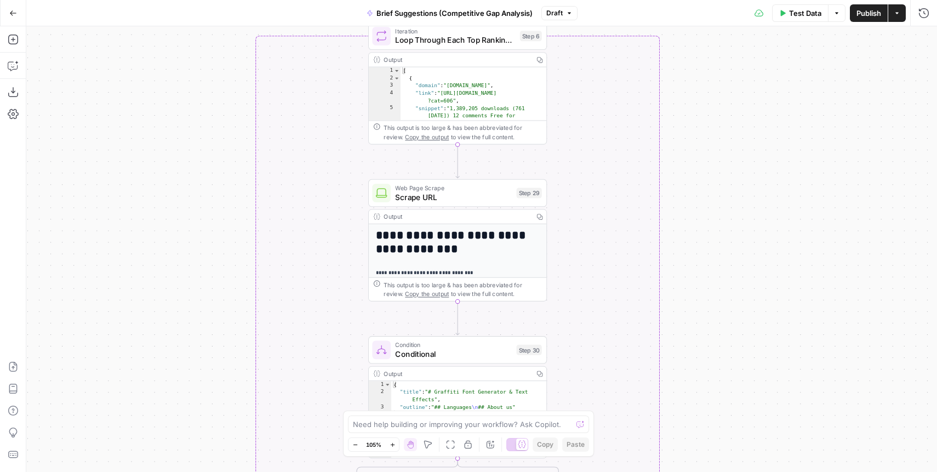
drag, startPoint x: 690, startPoint y: 178, endPoint x: 691, endPoint y: 154, distance: 24.1
click at [691, 154] on div "true false true false Workflow Input Settings Inputs Condition Check Article Bo…" at bounding box center [481, 249] width 911 height 446
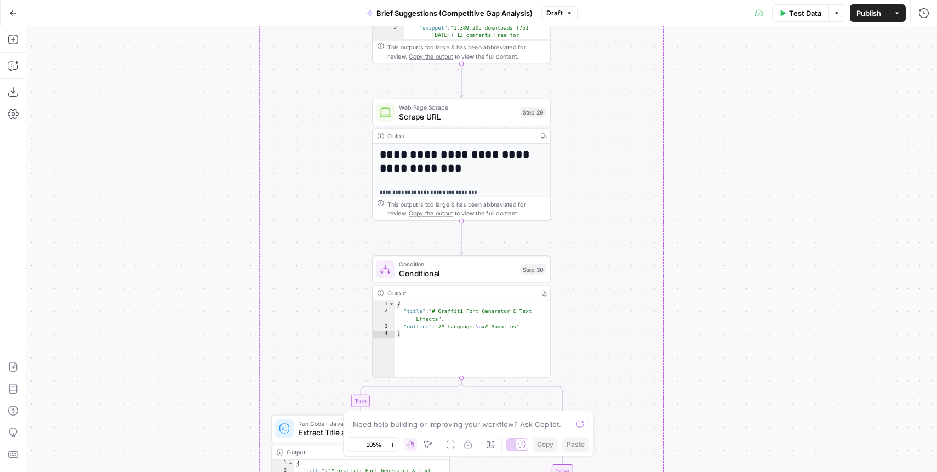
drag, startPoint x: 712, startPoint y: 255, endPoint x: 714, endPoint y: 178, distance: 76.8
click at [714, 178] on div "true false true false Workflow Input Settings Inputs Condition Check Article Bo…" at bounding box center [481, 249] width 911 height 446
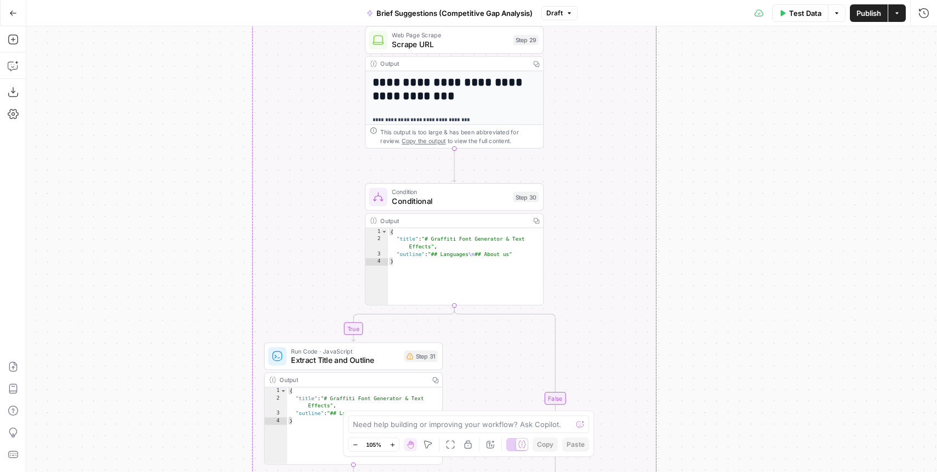
drag, startPoint x: 711, startPoint y: 273, endPoint x: 704, endPoint y: 201, distance: 72.7
click at [704, 201] on div "true false true false Workflow Input Settings Inputs Condition Check Article Bo…" at bounding box center [481, 249] width 911 height 446
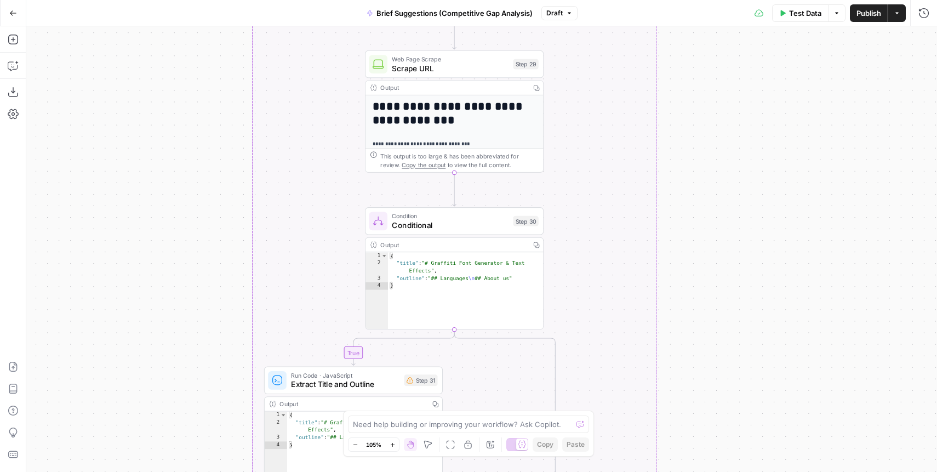
drag, startPoint x: 704, startPoint y: 201, endPoint x: 705, endPoint y: 240, distance: 39.5
click at [705, 240] on div "true false true false Workflow Input Settings Inputs Condition Check Article Bo…" at bounding box center [481, 249] width 911 height 446
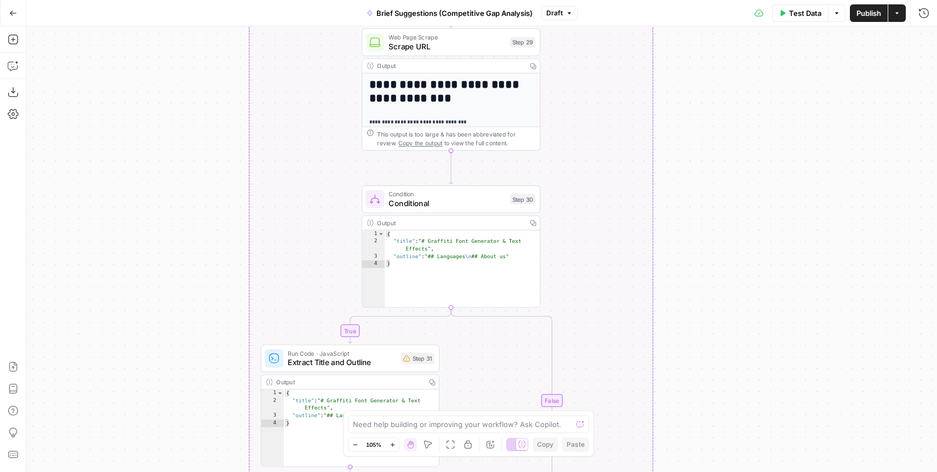
drag, startPoint x: 701, startPoint y: 240, endPoint x: 698, endPoint y: 202, distance: 37.9
click at [698, 202] on div "true false true false Workflow Input Settings Inputs Condition Check Article Bo…" at bounding box center [481, 249] width 911 height 446
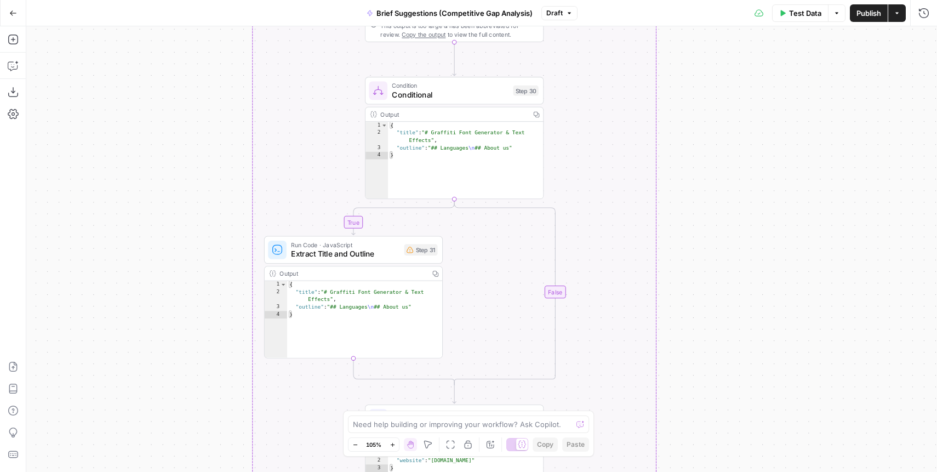
drag, startPoint x: 685, startPoint y: 296, endPoint x: 692, endPoint y: 170, distance: 126.3
click at [692, 170] on div "true false true false Workflow Input Settings Inputs Condition Check Article Bo…" at bounding box center [481, 249] width 911 height 446
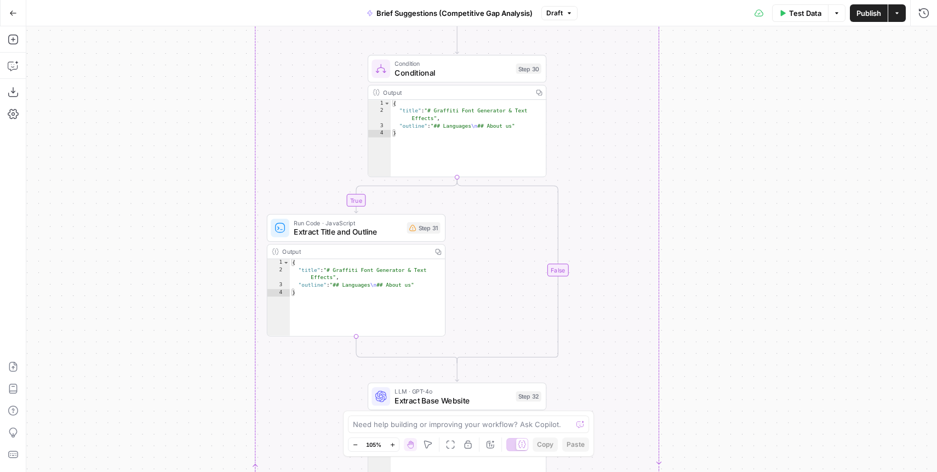
drag, startPoint x: 695, startPoint y: 279, endPoint x: 684, endPoint y: 156, distance: 123.3
click at [684, 156] on div "true false true false Workflow Input Settings Inputs Condition Check Article Bo…" at bounding box center [481, 249] width 911 height 446
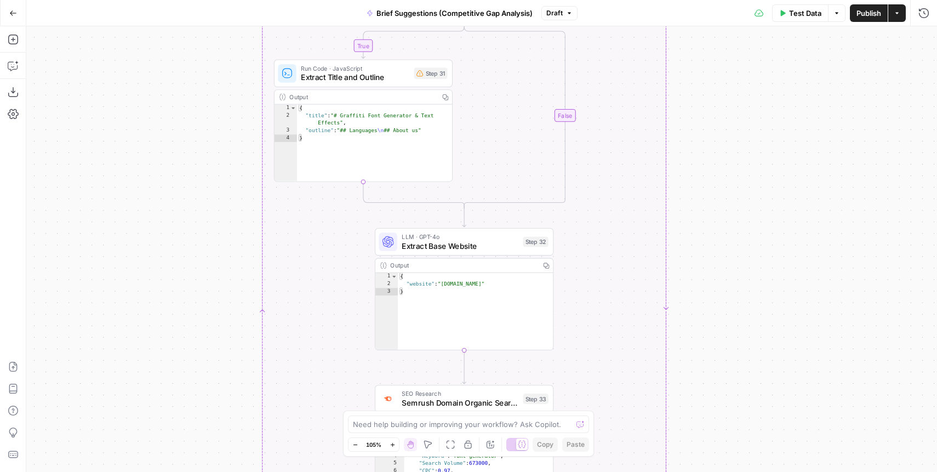
drag, startPoint x: 711, startPoint y: 275, endPoint x: 737, endPoint y: 225, distance: 55.7
click at [737, 225] on div "true false true false Workflow Input Settings Inputs Condition Check Article Bo…" at bounding box center [481, 249] width 911 height 446
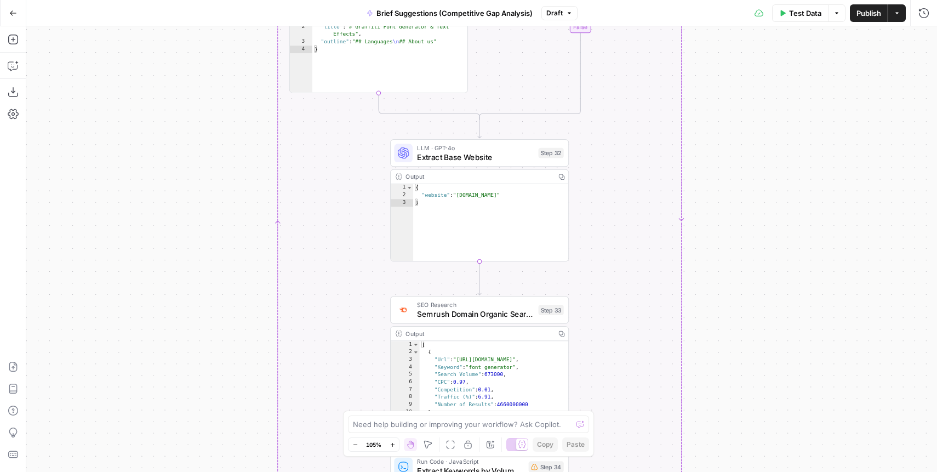
drag, startPoint x: 725, startPoint y: 337, endPoint x: 733, endPoint y: 262, distance: 75.6
click at [733, 262] on div "true false true false Workflow Input Settings Inputs Condition Check Article Bo…" at bounding box center [481, 249] width 911 height 446
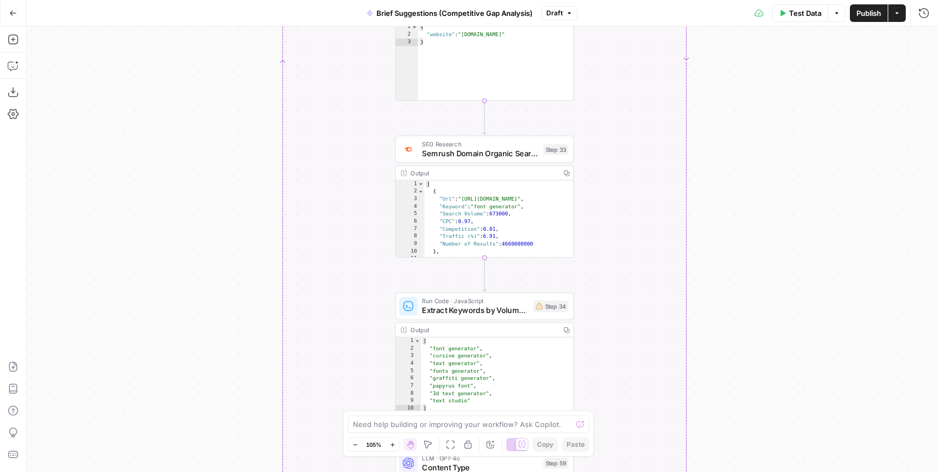
drag, startPoint x: 743, startPoint y: 311, endPoint x: 747, endPoint y: 152, distance: 158.5
click at [747, 152] on div "true false true false Workflow Input Settings Inputs Condition Check Article Bo…" at bounding box center [481, 249] width 911 height 446
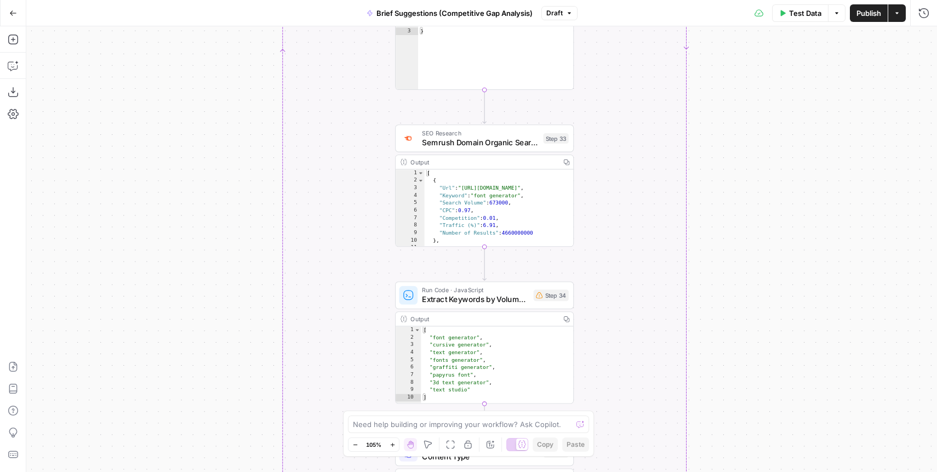
drag, startPoint x: 724, startPoint y: 291, endPoint x: 724, endPoint y: 280, distance: 11.0
click at [724, 280] on div "true false true false Workflow Input Settings Inputs Condition Check Article Bo…" at bounding box center [481, 249] width 911 height 446
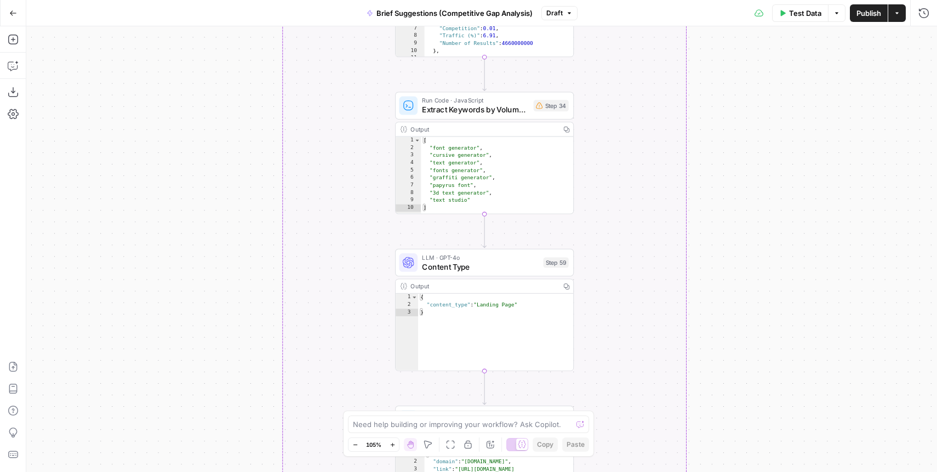
drag, startPoint x: 724, startPoint y: 253, endPoint x: 725, endPoint y: 55, distance: 197.9
click at [725, 55] on div "true false true false Workflow Input Settings Inputs Condition Check Article Bo…" at bounding box center [481, 249] width 911 height 446
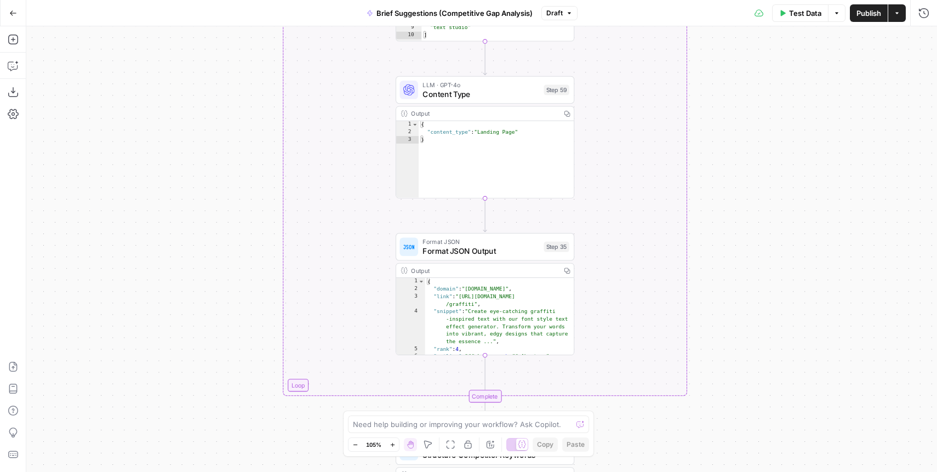
drag, startPoint x: 713, startPoint y: 276, endPoint x: 713, endPoint y: 127, distance: 149.1
click at [713, 127] on div "true false true false Workflow Input Settings Inputs Condition Check Article Bo…" at bounding box center [481, 249] width 911 height 446
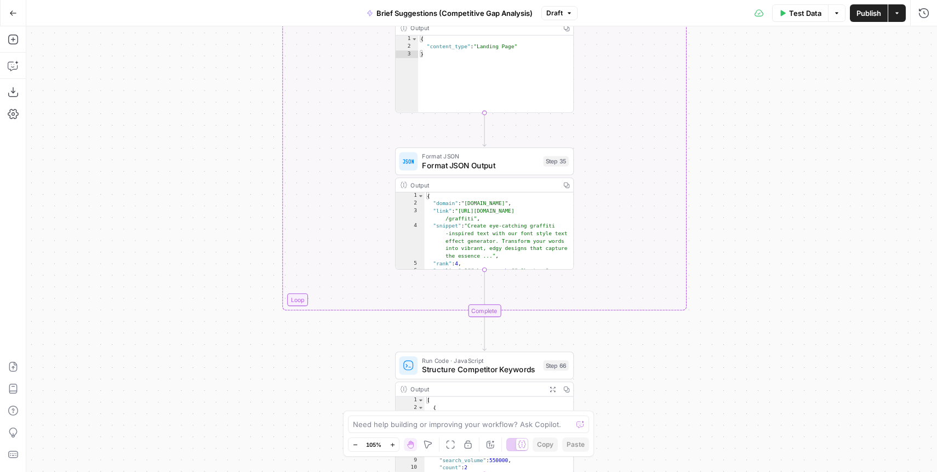
drag, startPoint x: 709, startPoint y: 282, endPoint x: 709, endPoint y: 187, distance: 95.4
click at [709, 187] on div "true false true false Workflow Input Settings Inputs Condition Check Article Bo…" at bounding box center [481, 249] width 911 height 446
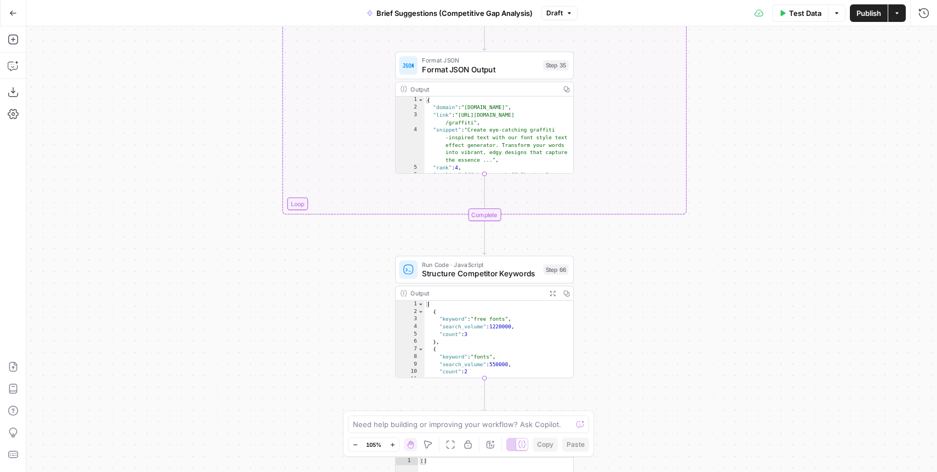
drag, startPoint x: 710, startPoint y: 229, endPoint x: 710, endPoint y: 143, distance: 85.5
click at [710, 143] on div "true false true false Workflow Input Settings Inputs Condition Check Article Bo…" at bounding box center [481, 249] width 911 height 446
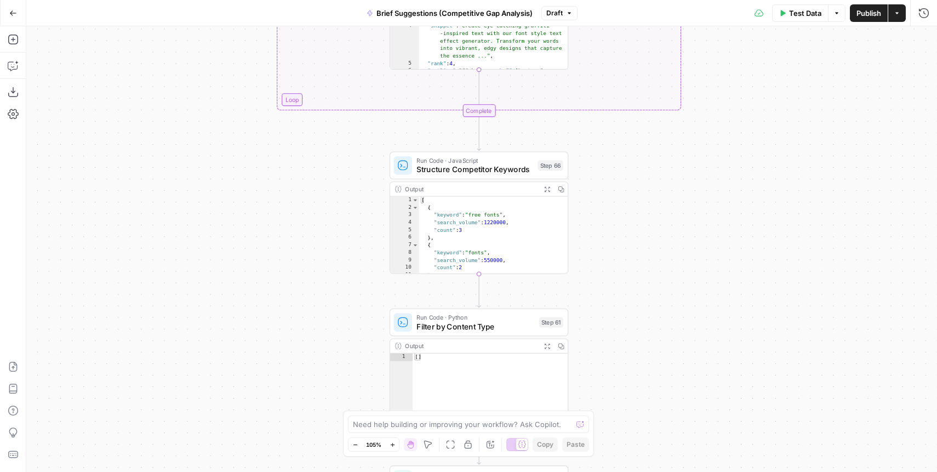
drag, startPoint x: 625, startPoint y: 266, endPoint x: 622, endPoint y: 151, distance: 115.2
click at [622, 151] on div "true false true false Workflow Input Settings Inputs Condition Check Article Bo…" at bounding box center [481, 249] width 911 height 446
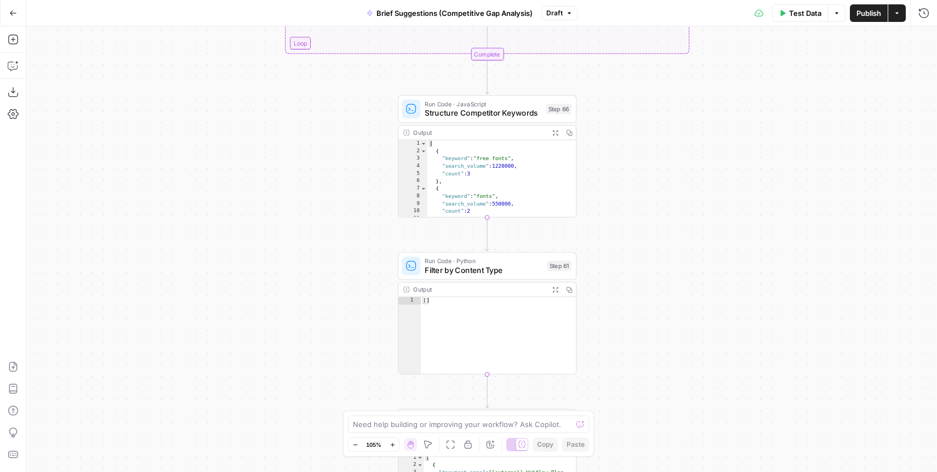
drag, startPoint x: 620, startPoint y: 242, endPoint x: 630, endPoint y: 189, distance: 54.1
click at [630, 189] on div "true false true false Workflow Input Settings Inputs Condition Check Article Bo…" at bounding box center [481, 249] width 911 height 446
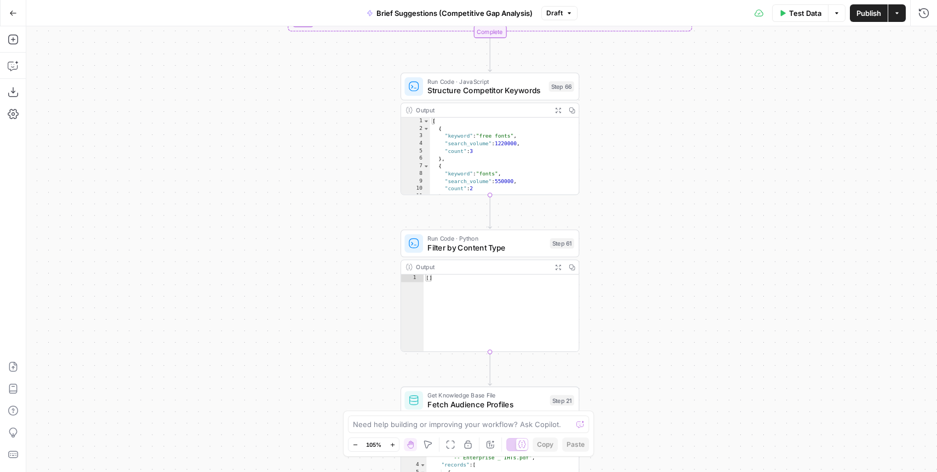
drag, startPoint x: 627, startPoint y: 216, endPoint x: 632, endPoint y: 113, distance: 103.2
click at [632, 113] on div "true false true false Workflow Input Settings Inputs Condition Check Article Bo…" at bounding box center [481, 249] width 911 height 446
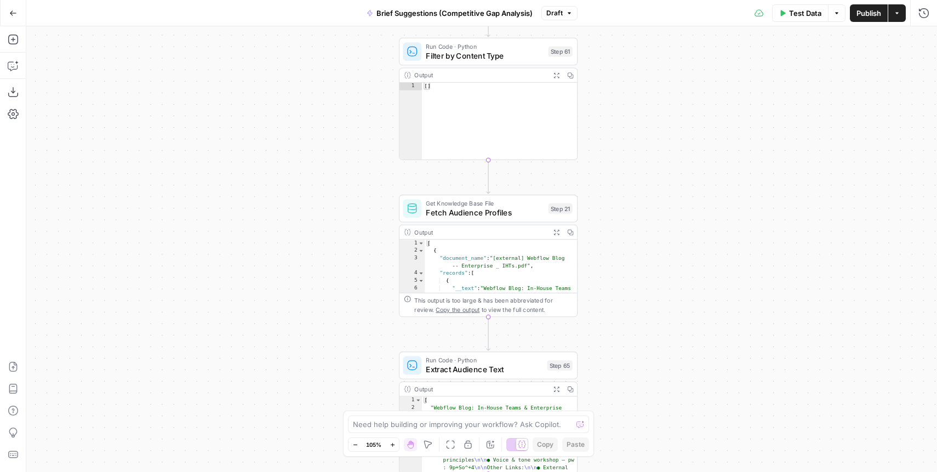
drag, startPoint x: 632, startPoint y: 236, endPoint x: 627, endPoint y: 139, distance: 96.6
click at [627, 139] on div "true false true false Workflow Input Settings Inputs Condition Check Article Bo…" at bounding box center [481, 249] width 911 height 446
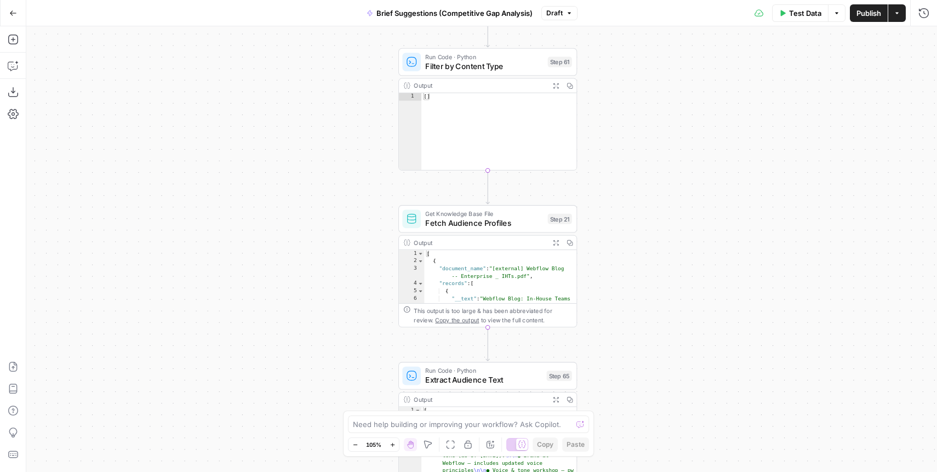
drag, startPoint x: 627, startPoint y: 139, endPoint x: 627, endPoint y: 149, distance: 10.4
click at [627, 149] on div "true false true false Workflow Input Settings Inputs Condition Check Article Bo…" at bounding box center [481, 249] width 911 height 446
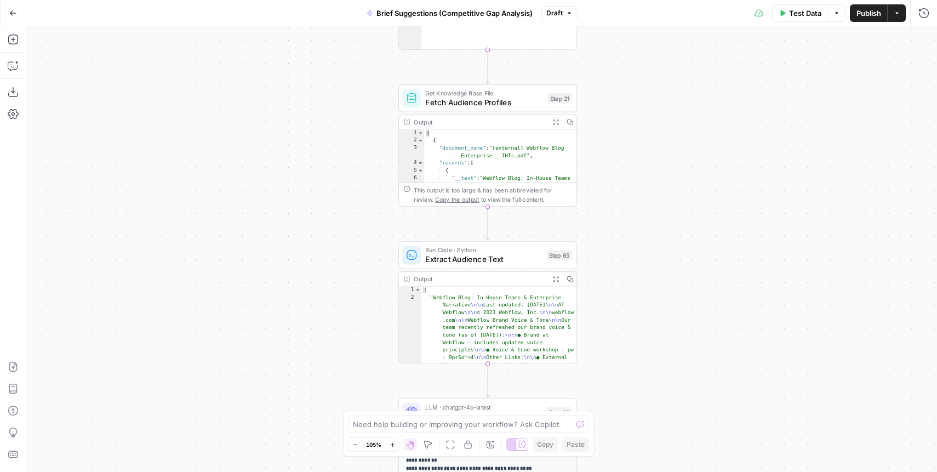
drag, startPoint x: 623, startPoint y: 272, endPoint x: 623, endPoint y: 151, distance: 121.2
click at [623, 151] on div "true false true false Workflow Input Settings Inputs Condition Check Article Bo…" at bounding box center [481, 249] width 911 height 446
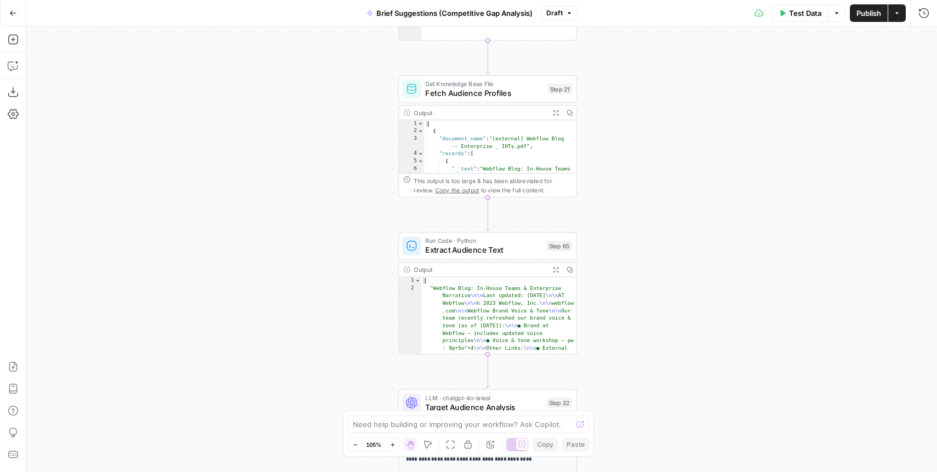
drag, startPoint x: 594, startPoint y: 184, endPoint x: 594, endPoint y: 172, distance: 12.1
click at [594, 172] on div "true false true false Workflow Input Settings Inputs Condition Check Article Bo…" at bounding box center [481, 249] width 911 height 446
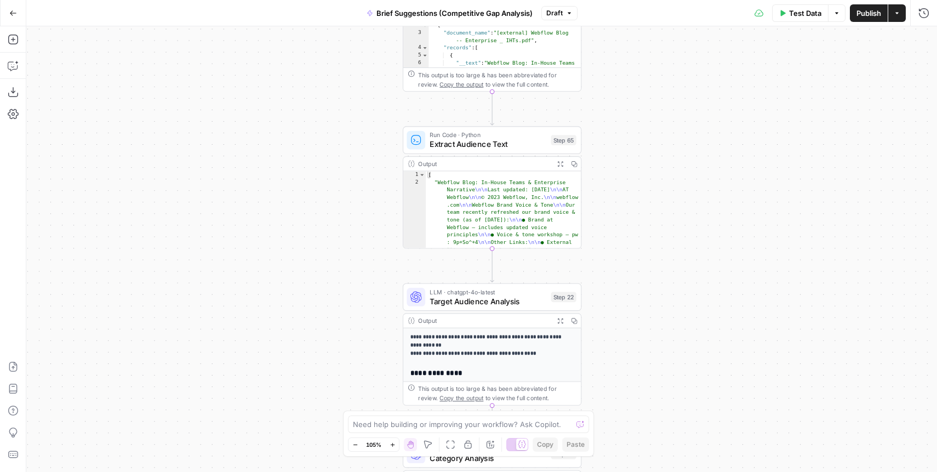
drag, startPoint x: 599, startPoint y: 267, endPoint x: 604, endPoint y: 164, distance: 102.6
click at [604, 164] on div "true false true false Workflow Input Settings Inputs Condition Check Article Bo…" at bounding box center [481, 249] width 911 height 446
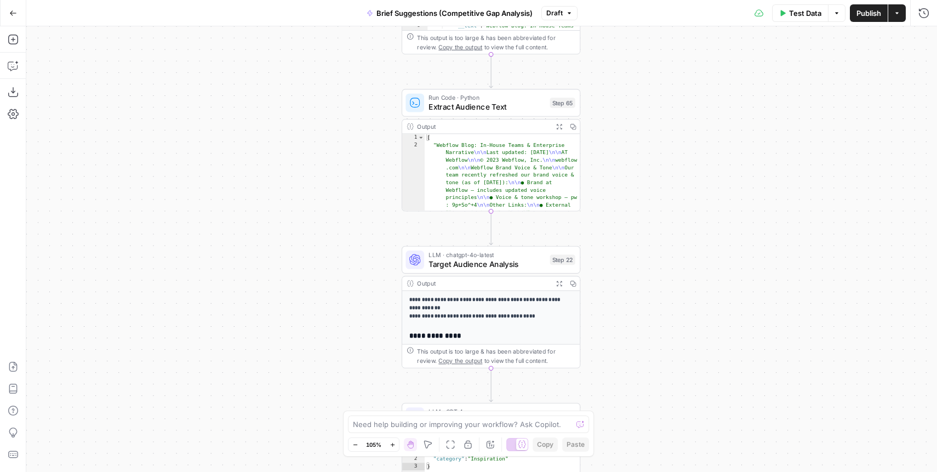
drag, startPoint x: 610, startPoint y: 249, endPoint x: 600, endPoint y: 191, distance: 58.9
click at [600, 191] on div "true false true false Workflow Input Settings Inputs Condition Check Article Bo…" at bounding box center [481, 249] width 911 height 446
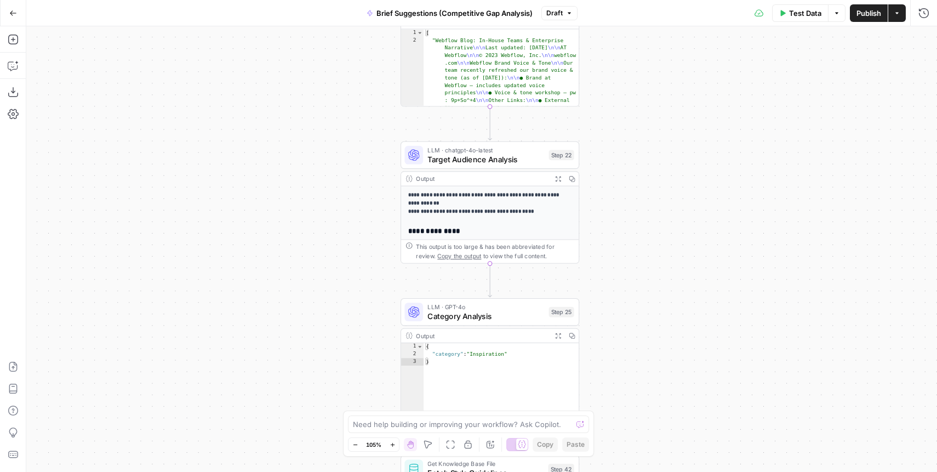
drag, startPoint x: 619, startPoint y: 296, endPoint x: 627, endPoint y: 212, distance: 84.2
click at [627, 212] on div "true false true false Workflow Input Settings Inputs Condition Check Article Bo…" at bounding box center [481, 249] width 911 height 446
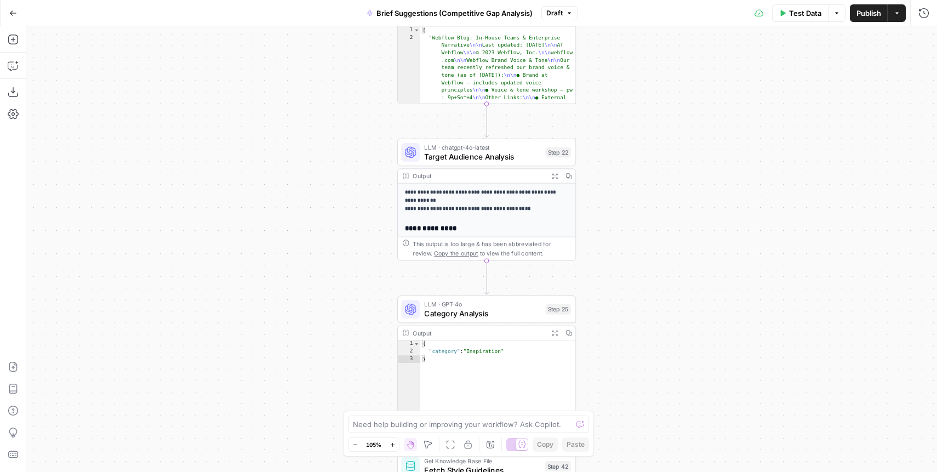
drag, startPoint x: 626, startPoint y: 221, endPoint x: 609, endPoint y: 171, distance: 52.7
click at [609, 171] on div "true false true false Workflow Input Settings Inputs Condition Check Article Bo…" at bounding box center [481, 249] width 911 height 446
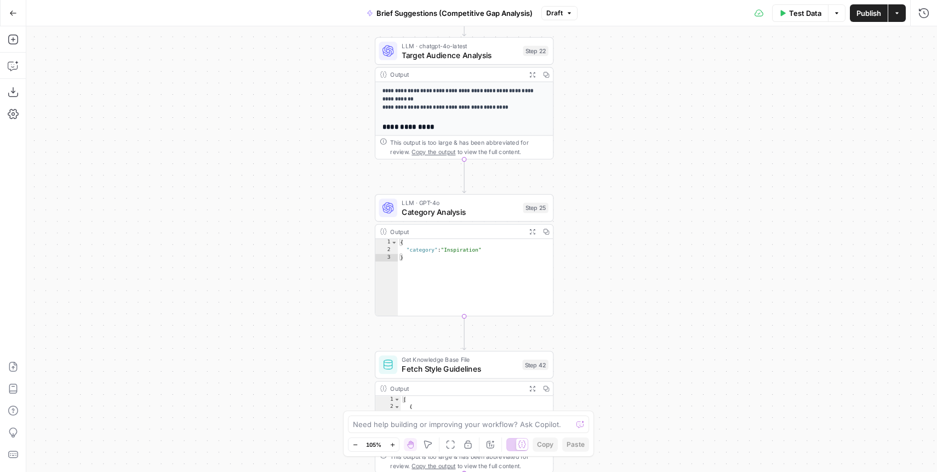
drag, startPoint x: 593, startPoint y: 218, endPoint x: 586, endPoint y: 160, distance: 58.5
click at [586, 160] on div "true false true false Workflow Input Settings Inputs Condition Check Article Bo…" at bounding box center [481, 249] width 911 height 446
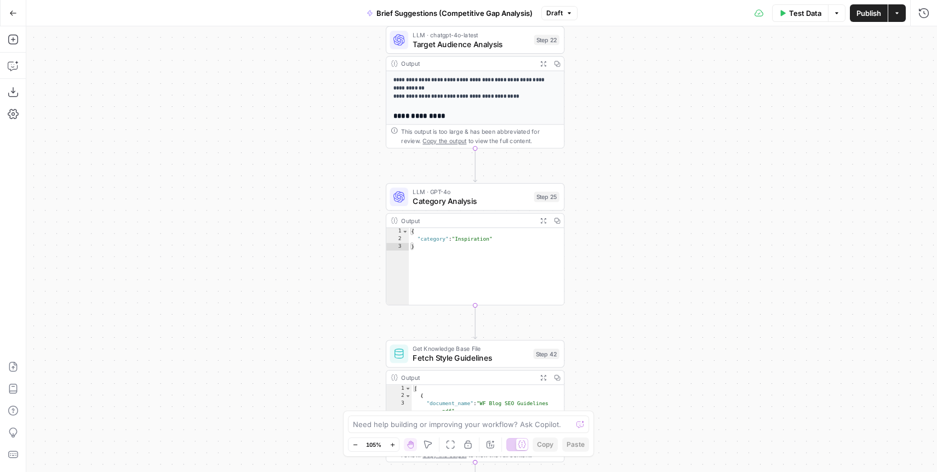
drag, startPoint x: 586, startPoint y: 160, endPoint x: 596, endPoint y: 149, distance: 14.8
click at [596, 149] on div "true false true false Workflow Input Settings Inputs Condition Check Article Bo…" at bounding box center [481, 249] width 911 height 446
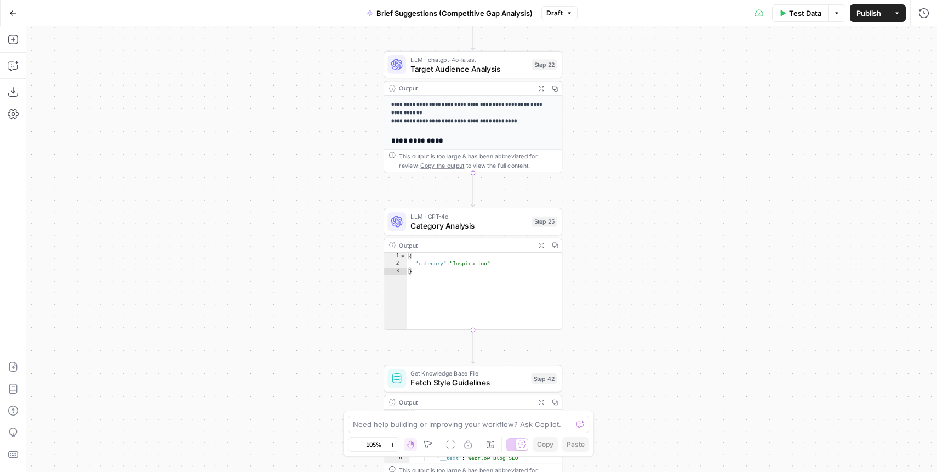
drag, startPoint x: 593, startPoint y: 161, endPoint x: 591, endPoint y: 190, distance: 29.1
click at [591, 190] on div "true false true false Workflow Input Settings Inputs Condition Check Article Bo…" at bounding box center [481, 249] width 911 height 446
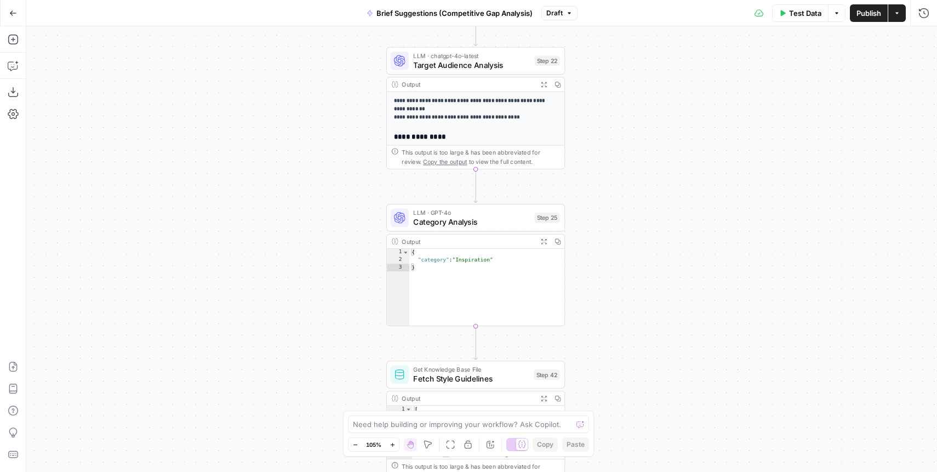
drag, startPoint x: 591, startPoint y: 190, endPoint x: 599, endPoint y: 178, distance: 15.1
click at [599, 178] on div "true false true false Workflow Input Settings Inputs Condition Check Article Bo…" at bounding box center [481, 249] width 911 height 446
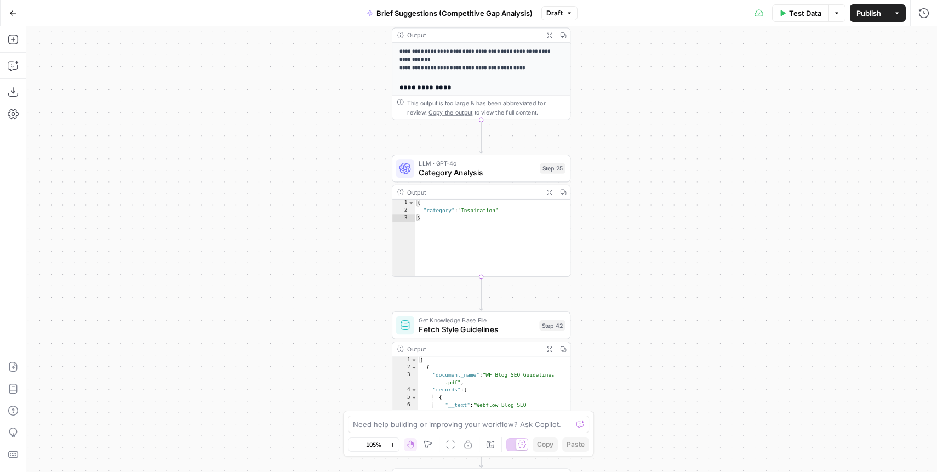
drag, startPoint x: 599, startPoint y: 178, endPoint x: 599, endPoint y: 135, distance: 42.8
click at [599, 135] on div "true false true false Workflow Input Settings Inputs Condition Check Article Bo…" at bounding box center [481, 249] width 911 height 446
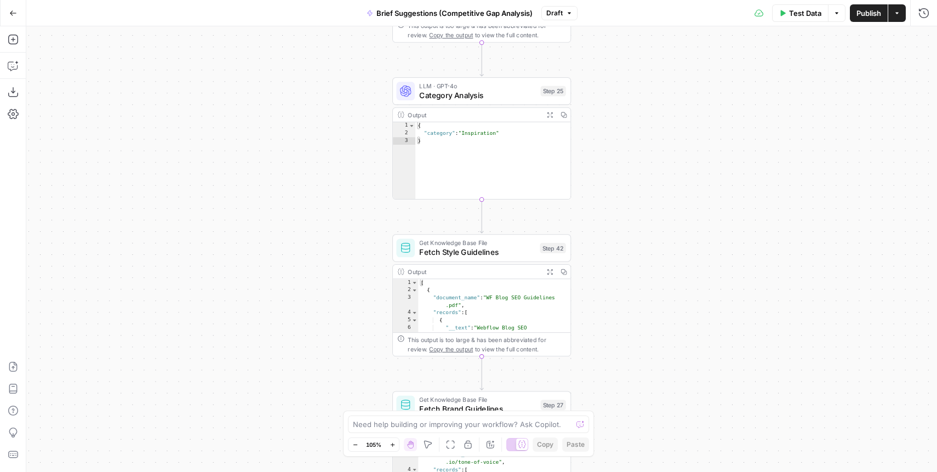
drag, startPoint x: 600, startPoint y: 187, endPoint x: 599, endPoint y: 109, distance: 78.4
click at [599, 109] on div "true false true false Workflow Input Settings Inputs Condition Check Article Bo…" at bounding box center [481, 249] width 911 height 446
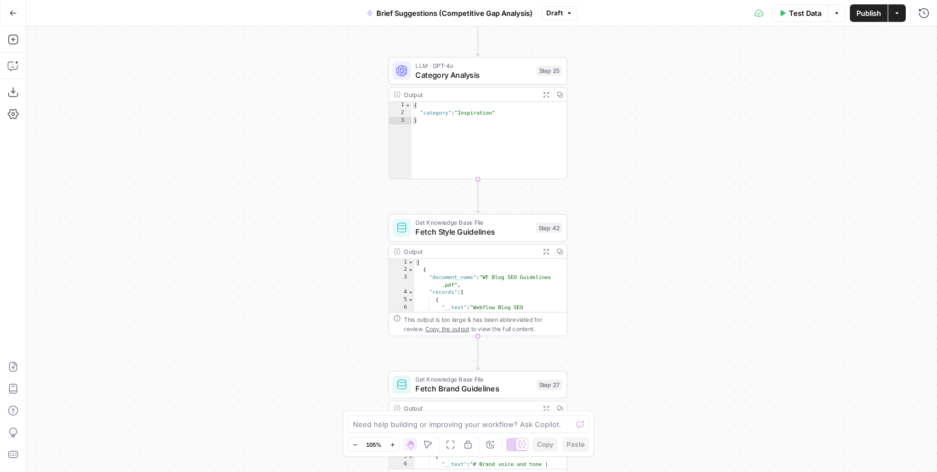
drag, startPoint x: 593, startPoint y: 197, endPoint x: 590, endPoint y: 184, distance: 13.0
click at [590, 184] on div "true false true false Workflow Input Settings Inputs Condition Check Article Bo…" at bounding box center [481, 249] width 911 height 446
drag, startPoint x: 590, startPoint y: 184, endPoint x: 594, endPoint y: 177, distance: 8.6
click at [594, 177] on div "true false true false Workflow Input Settings Inputs Condition Check Article Bo…" at bounding box center [481, 249] width 911 height 446
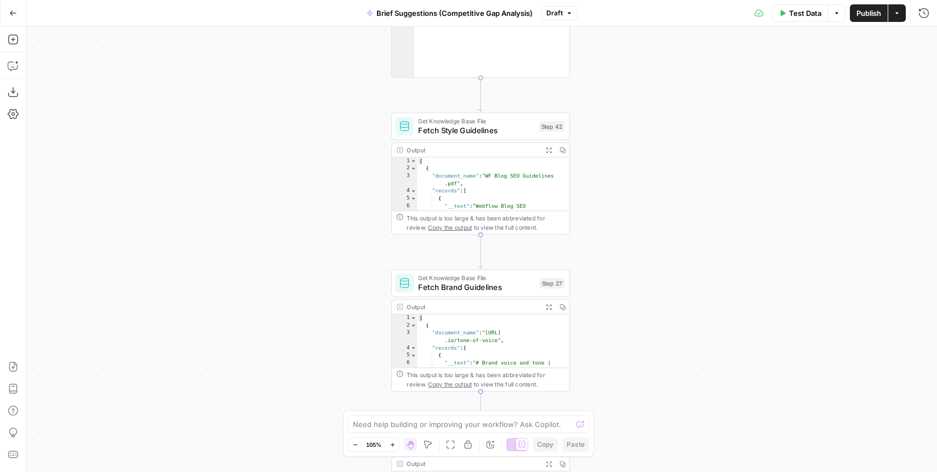
drag, startPoint x: 695, startPoint y: 332, endPoint x: 694, endPoint y: 224, distance: 108.5
click at [694, 224] on div "true false true false Workflow Input Settings Inputs Condition Check Article Bo…" at bounding box center [481, 249] width 911 height 446
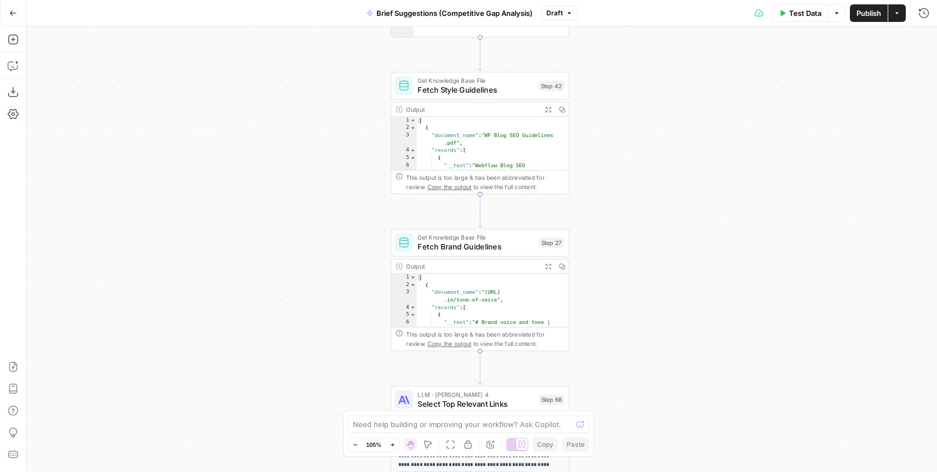
drag, startPoint x: 670, startPoint y: 273, endPoint x: 670, endPoint y: 242, distance: 30.7
click at [670, 242] on div "true false true false Workflow Input Settings Inputs Condition Check Article Bo…" at bounding box center [481, 249] width 911 height 446
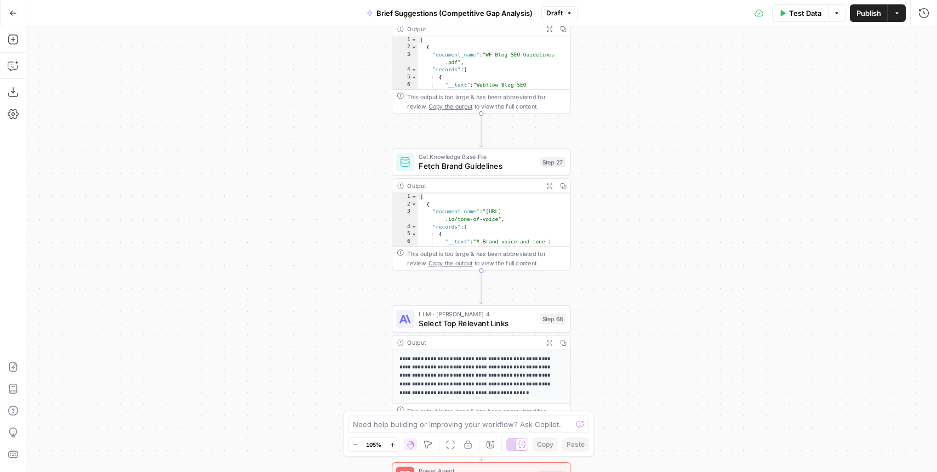
drag, startPoint x: 581, startPoint y: 258, endPoint x: 583, endPoint y: 162, distance: 96.0
click at [583, 162] on div "true false true false Workflow Input Settings Inputs Condition Check Article Bo…" at bounding box center [481, 249] width 911 height 446
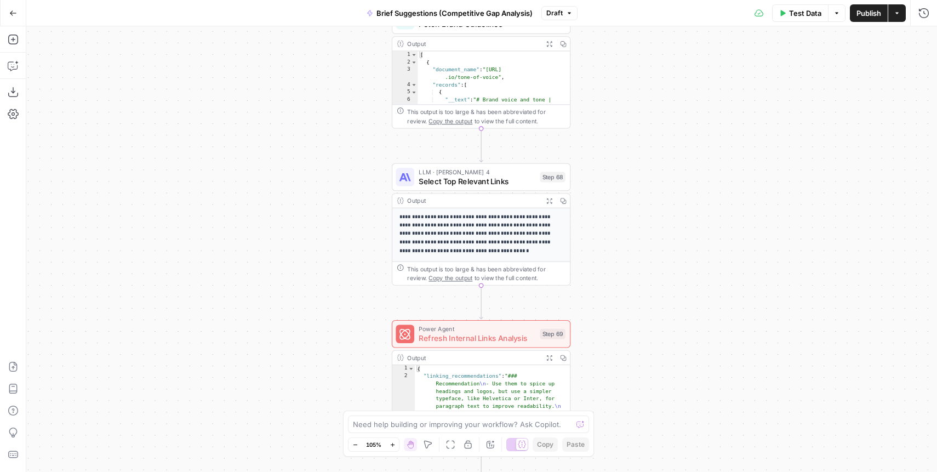
drag, startPoint x: 609, startPoint y: 277, endPoint x: 609, endPoint y: 146, distance: 130.5
click at [609, 146] on div "true false true false Workflow Input Settings Inputs Condition Check Article Bo…" at bounding box center [481, 249] width 911 height 446
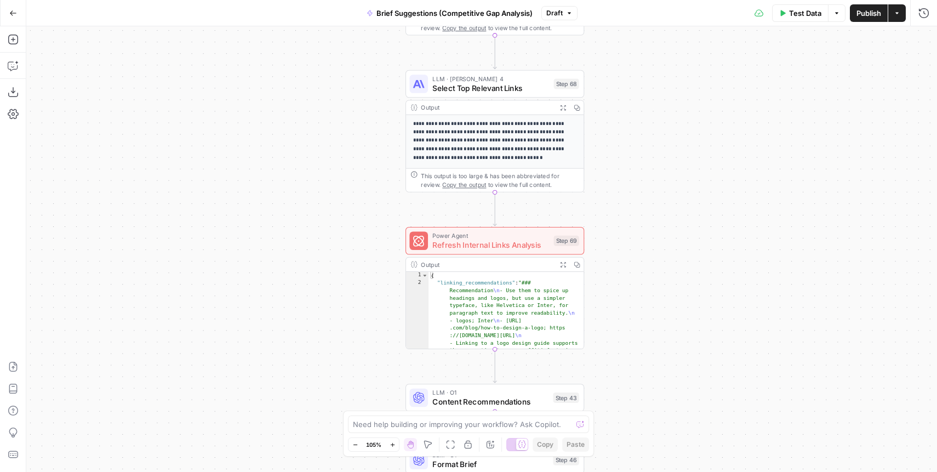
drag, startPoint x: 607, startPoint y: 340, endPoint x: 622, endPoint y: 244, distance: 96.6
click at [622, 244] on div "true false true false Workflow Input Settings Inputs Condition Check Article Bo…" at bounding box center [481, 249] width 911 height 446
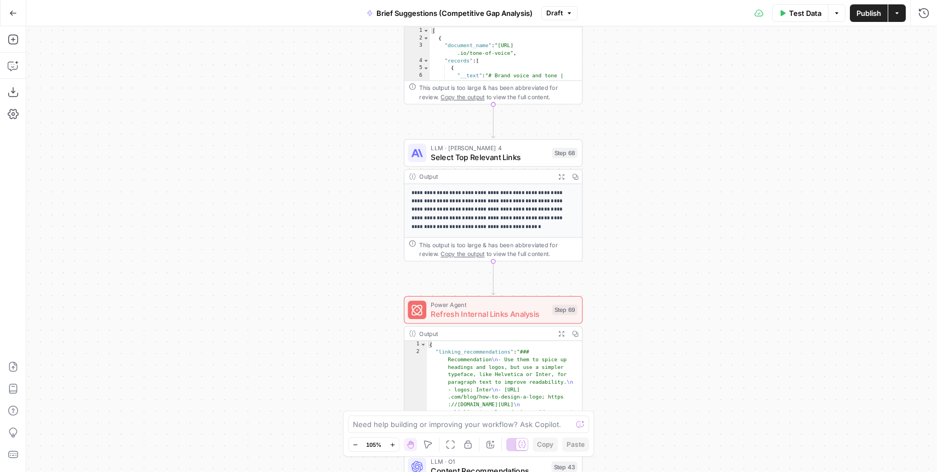
drag, startPoint x: 622, startPoint y: 244, endPoint x: 622, endPoint y: 363, distance: 119.0
click at [622, 363] on div "true false true false Workflow Input Settings Inputs Condition Check Article Bo…" at bounding box center [481, 249] width 911 height 446
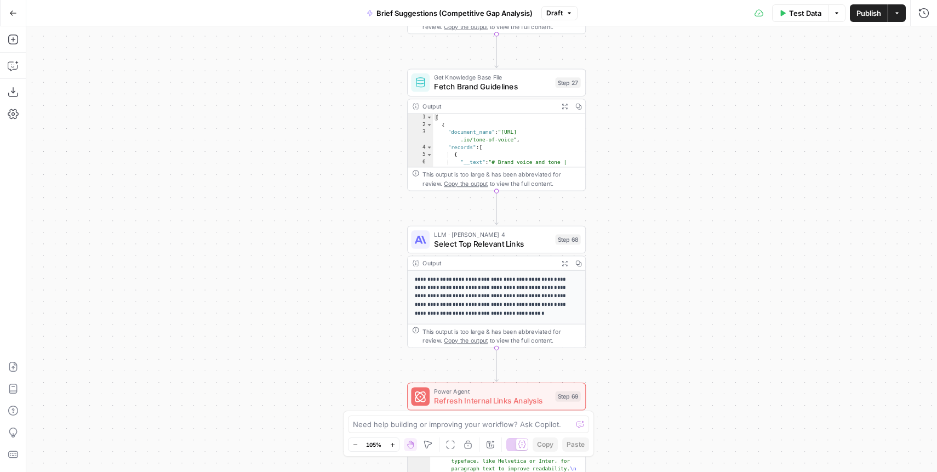
drag, startPoint x: 628, startPoint y: 150, endPoint x: 628, endPoint y: 241, distance: 91.0
click at [628, 241] on div "true false true false Workflow Input Settings Inputs Condition Check Article Bo…" at bounding box center [481, 249] width 911 height 446
drag, startPoint x: 621, startPoint y: 277, endPoint x: 633, endPoint y: 174, distance: 103.7
click at [633, 174] on div "true false true false Workflow Input Settings Inputs Condition Check Article Bo…" at bounding box center [481, 249] width 911 height 446
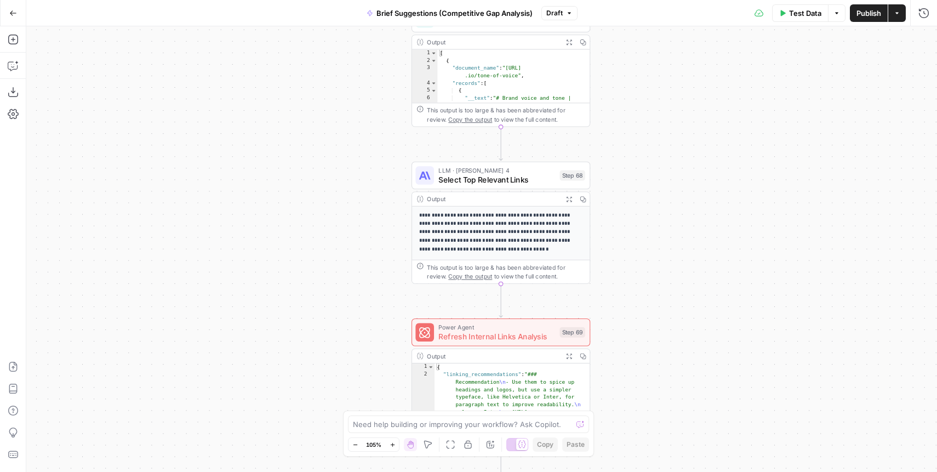
drag, startPoint x: 639, startPoint y: 236, endPoint x: 612, endPoint y: 167, distance: 73.9
click at [612, 167] on div "true false true false Workflow Input Settings Inputs Condition Check Article Bo…" at bounding box center [481, 249] width 911 height 446
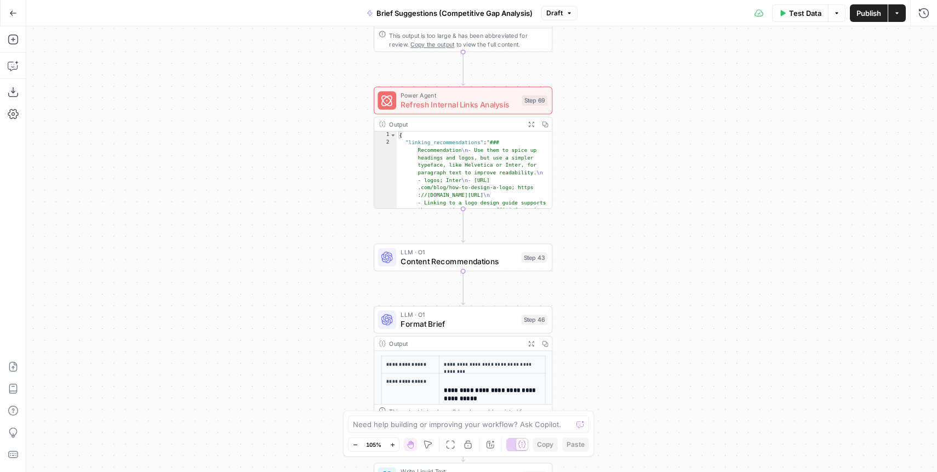
drag, startPoint x: 601, startPoint y: 304, endPoint x: 586, endPoint y: 137, distance: 167.3
click at [586, 137] on div "true false true false Workflow Input Settings Inputs Condition Check Article Bo…" at bounding box center [481, 249] width 911 height 446
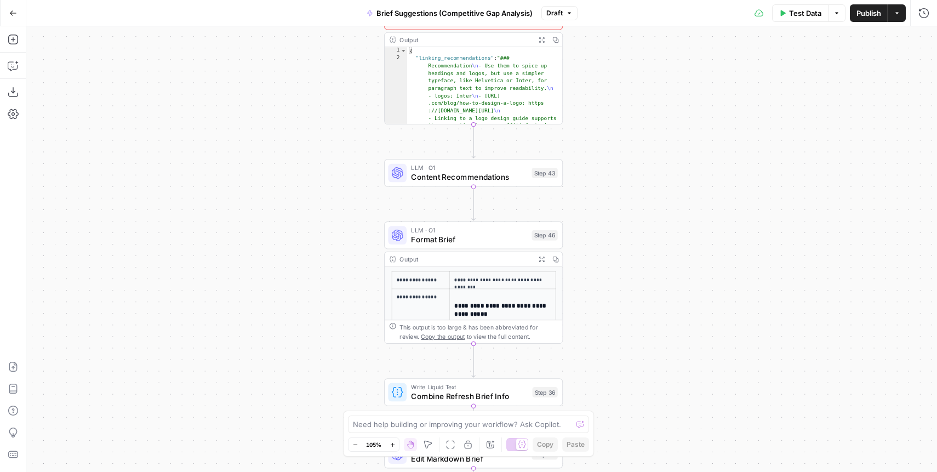
drag, startPoint x: 577, startPoint y: 165, endPoint x: 588, endPoint y: 73, distance: 92.8
click at [588, 73] on div "true false true false Workflow Input Settings Inputs Condition Check Article Bo…" at bounding box center [481, 249] width 911 height 446
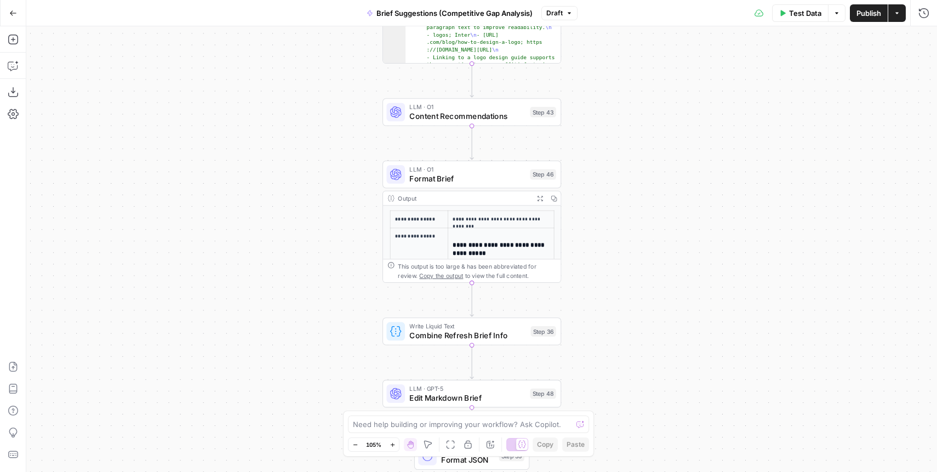
drag, startPoint x: 600, startPoint y: 235, endPoint x: 600, endPoint y: 174, distance: 60.3
click at [600, 174] on div "true false true false Workflow Input Settings Inputs Condition Check Article Bo…" at bounding box center [481, 249] width 911 height 446
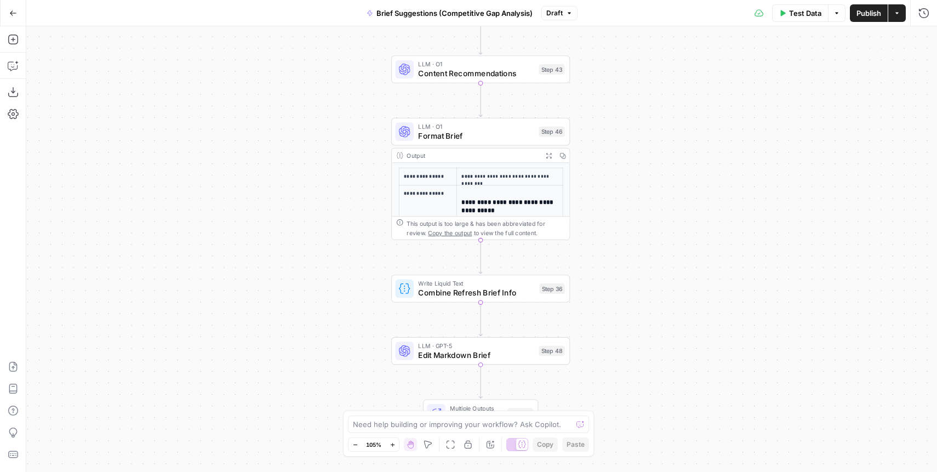
drag, startPoint x: 596, startPoint y: 187, endPoint x: 603, endPoint y: 152, distance: 35.2
click at [603, 152] on div "true false true false Workflow Input Settings Inputs Condition Check Article Bo…" at bounding box center [481, 249] width 911 height 446
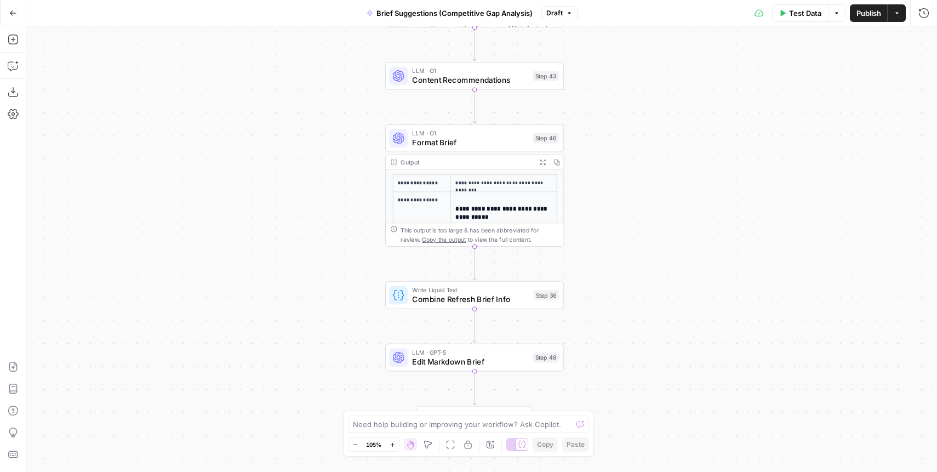
drag, startPoint x: 599, startPoint y: 151, endPoint x: 594, endPoint y: 157, distance: 8.2
click at [594, 157] on div "true false true false Workflow Input Settings Inputs Condition Check Article Bo…" at bounding box center [481, 249] width 911 height 446
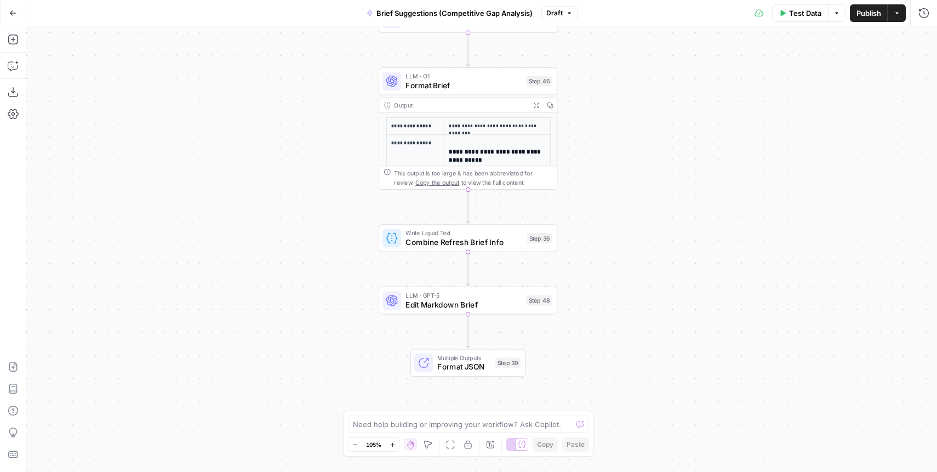
drag, startPoint x: 698, startPoint y: 320, endPoint x: 692, endPoint y: 263, distance: 57.4
click at [692, 263] on div "true false true false Workflow Input Settings Inputs Condition Check Article Bo…" at bounding box center [481, 249] width 911 height 446
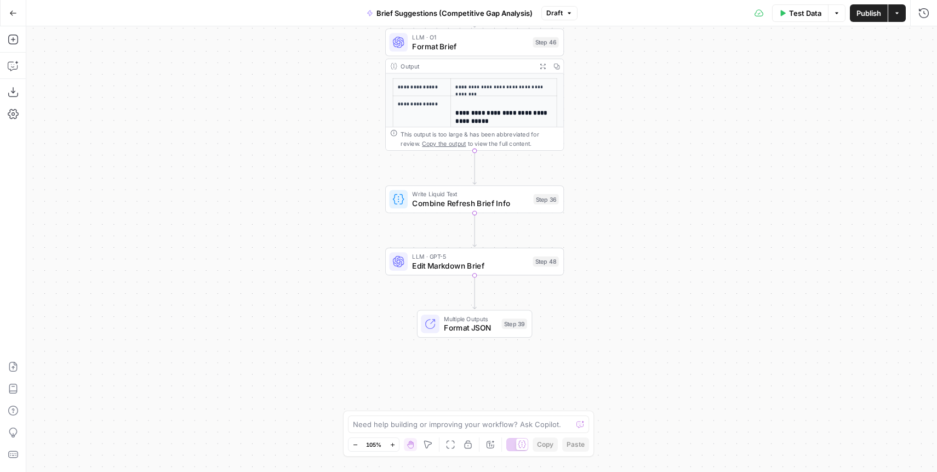
drag, startPoint x: 692, startPoint y: 263, endPoint x: 698, endPoint y: 224, distance: 39.5
click at [698, 224] on div "true false true false Workflow Input Settings Inputs Condition Check Article Bo…" at bounding box center [481, 249] width 911 height 446
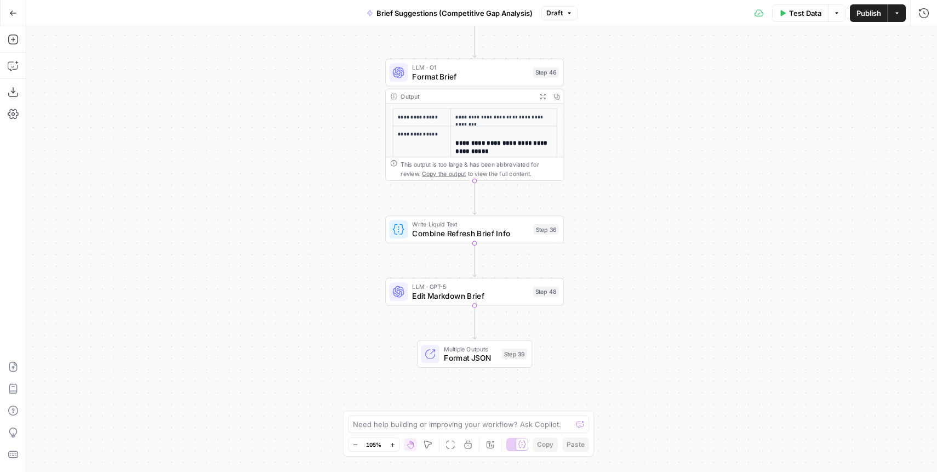
drag, startPoint x: 645, startPoint y: 157, endPoint x: 647, endPoint y: 198, distance: 41.1
click at [647, 198] on div "true false true false Workflow Input Settings Inputs Condition Check Article Bo…" at bounding box center [481, 249] width 911 height 446
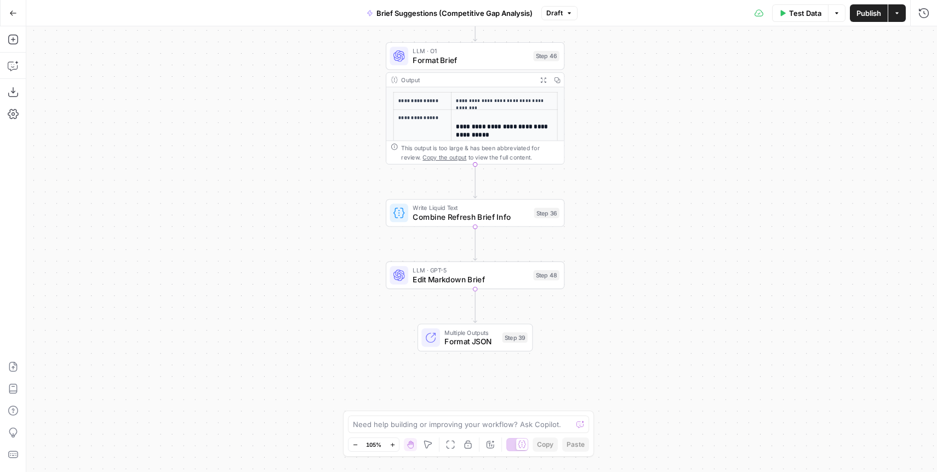
drag, startPoint x: 619, startPoint y: 249, endPoint x: 618, endPoint y: 217, distance: 31.8
click at [618, 217] on div "true false true false Workflow Input Settings Inputs Condition Check Article Bo…" at bounding box center [481, 249] width 911 height 446
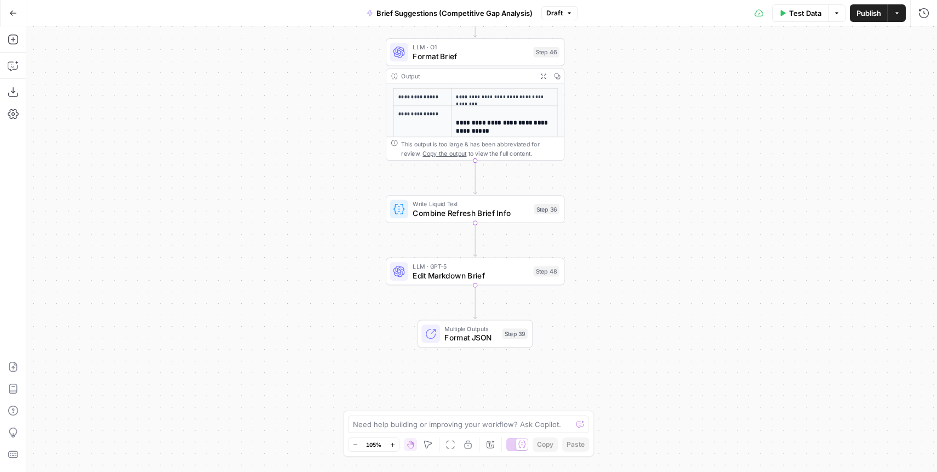
drag, startPoint x: 604, startPoint y: 326, endPoint x: 600, endPoint y: 282, distance: 44.0
click at [600, 282] on div "true false true false Workflow Input Settings Inputs Condition Check Article Bo…" at bounding box center [481, 249] width 911 height 446
